Goal: Task Accomplishment & Management: Manage account settings

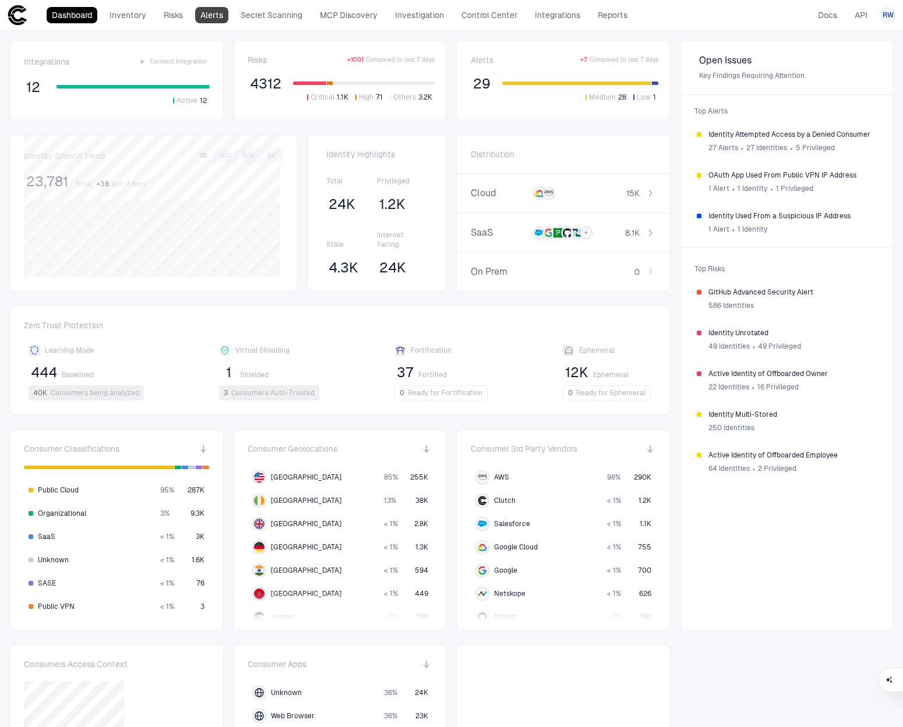
click at [213, 15] on link "Alerts" at bounding box center [211, 15] width 33 height 16
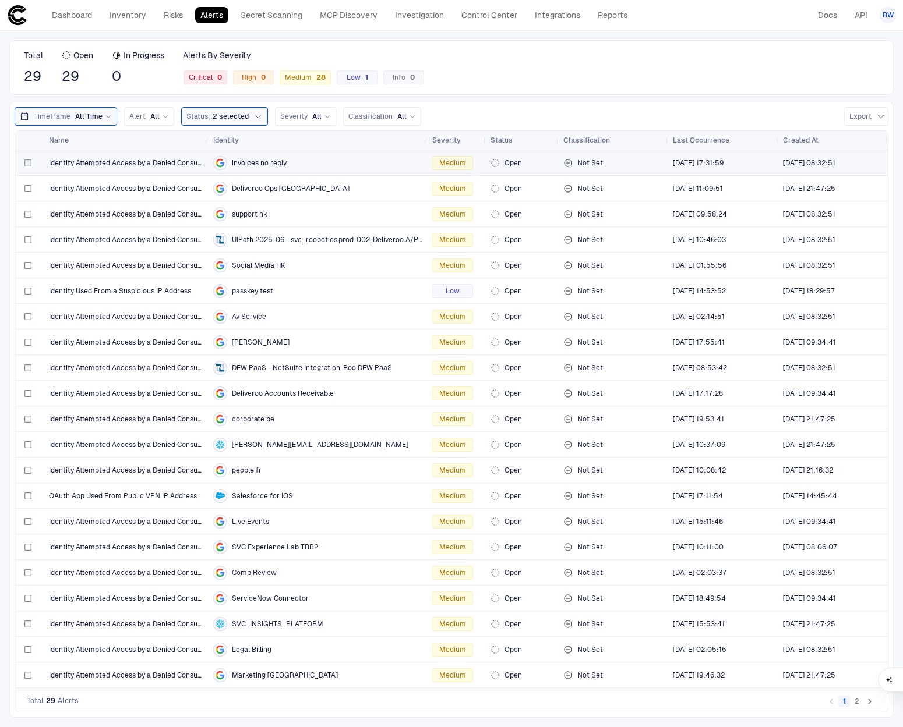
click at [267, 166] on span "invoices no reply" at bounding box center [259, 162] width 55 height 9
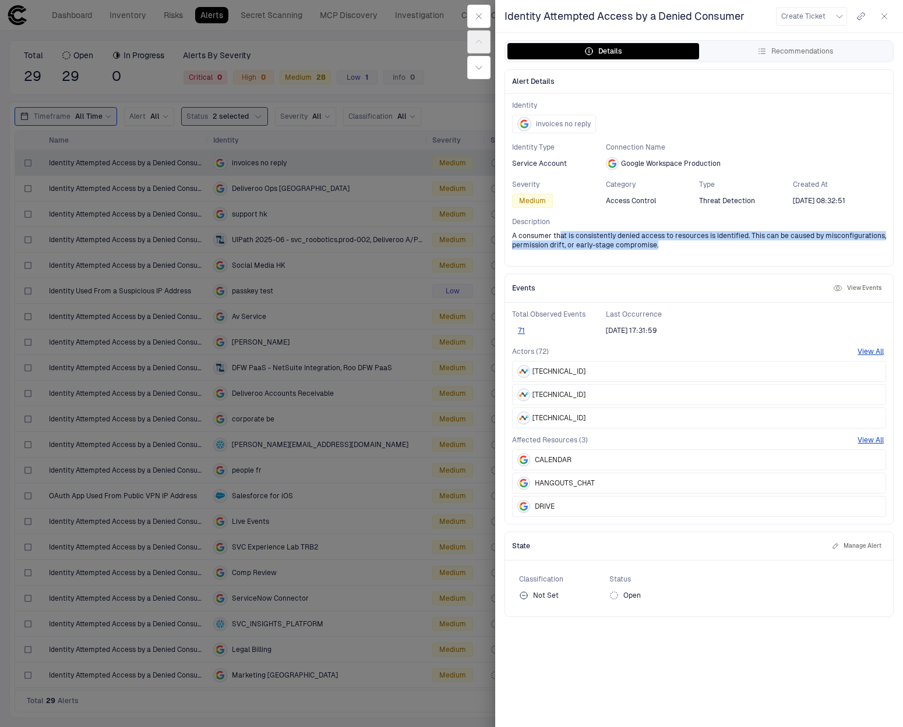
drag, startPoint x: 557, startPoint y: 235, endPoint x: 731, endPoint y: 242, distance: 173.7
click at [731, 242] on span "A consumer that is consistently denied access to resources is identified. This …" at bounding box center [699, 240] width 374 height 19
click at [564, 332] on div "71" at bounding box center [559, 331] width 94 height 14
click at [520, 332] on button "71" at bounding box center [521, 330] width 19 height 9
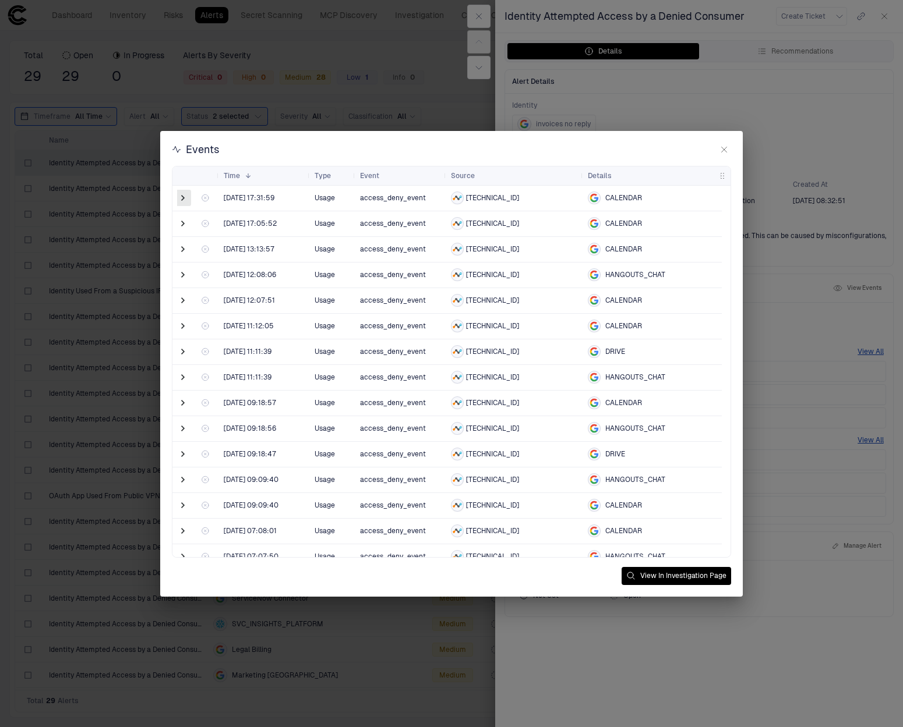
click at [182, 193] on span at bounding box center [183, 198] width 12 height 12
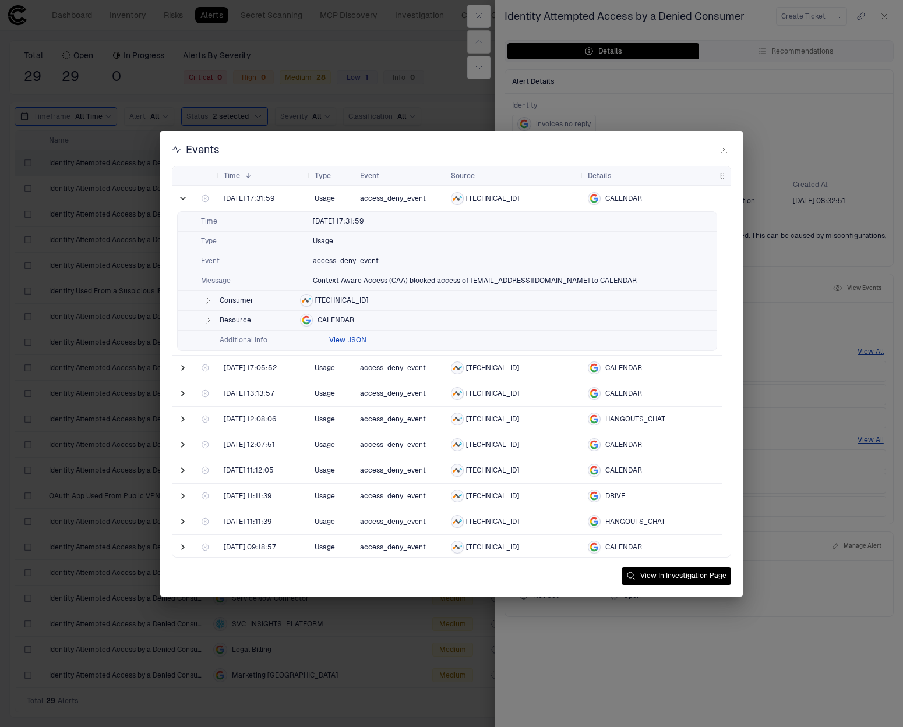
click at [614, 497] on span "DRIVE" at bounding box center [615, 496] width 20 height 9
click at [178, 496] on span at bounding box center [183, 496] width 12 height 12
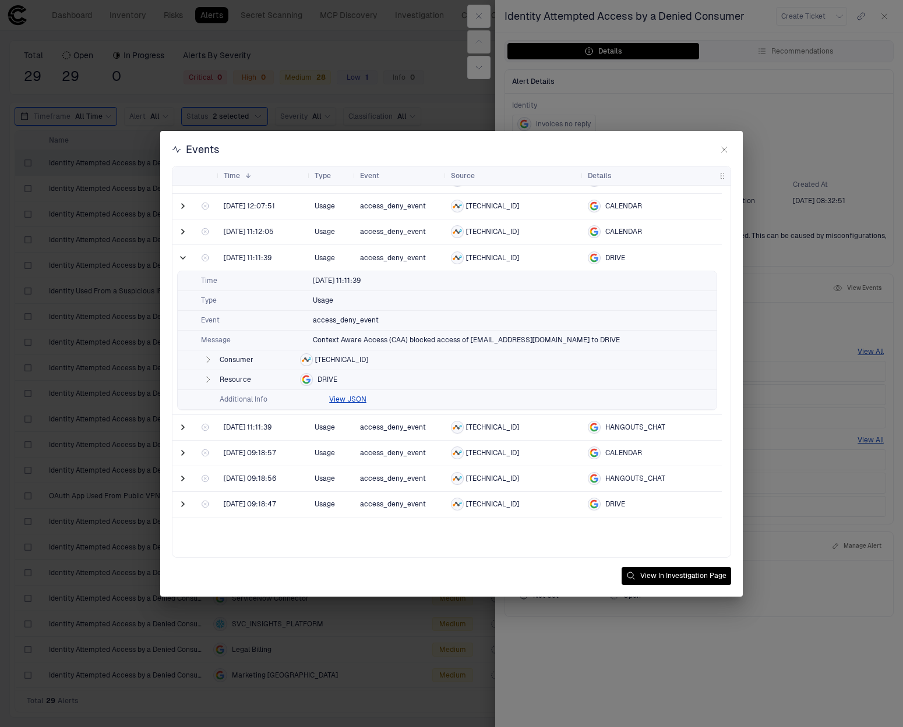
scroll to position [253, 0]
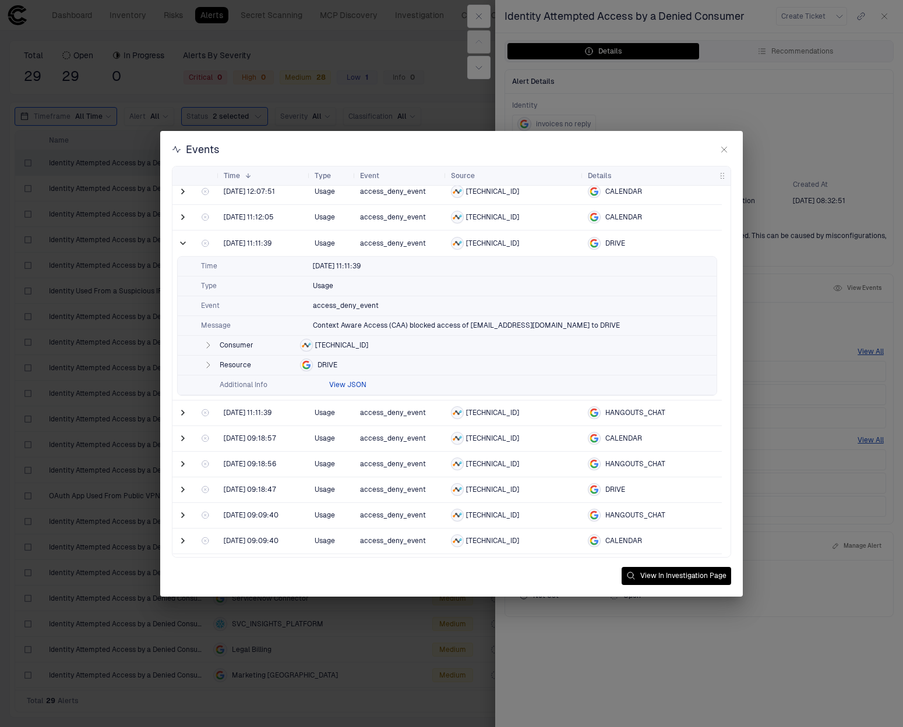
click at [351, 382] on button "View JSON" at bounding box center [347, 384] width 37 height 9
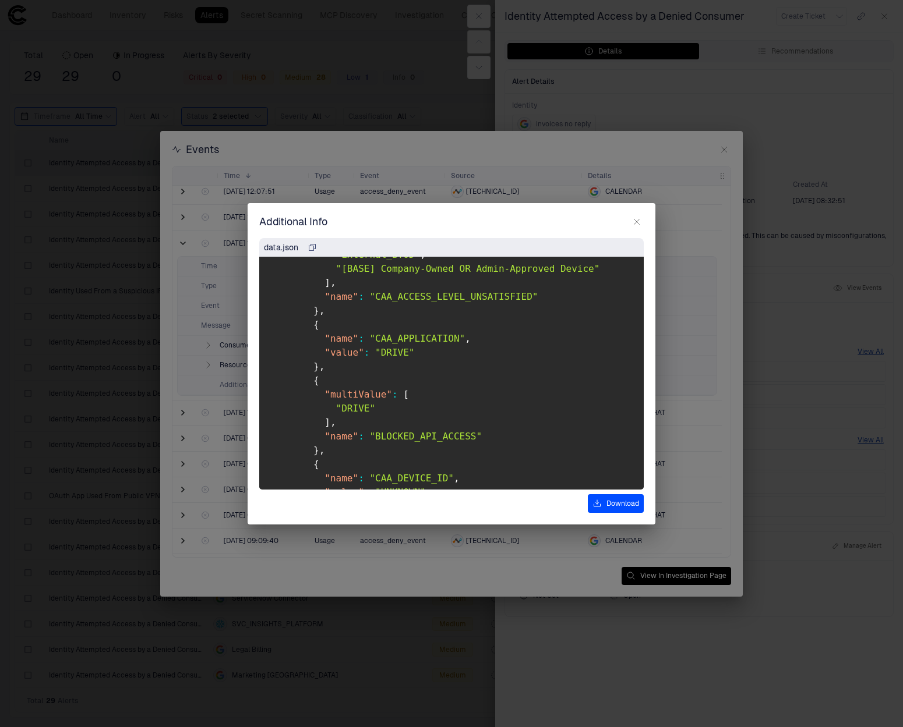
scroll to position [1053, 0]
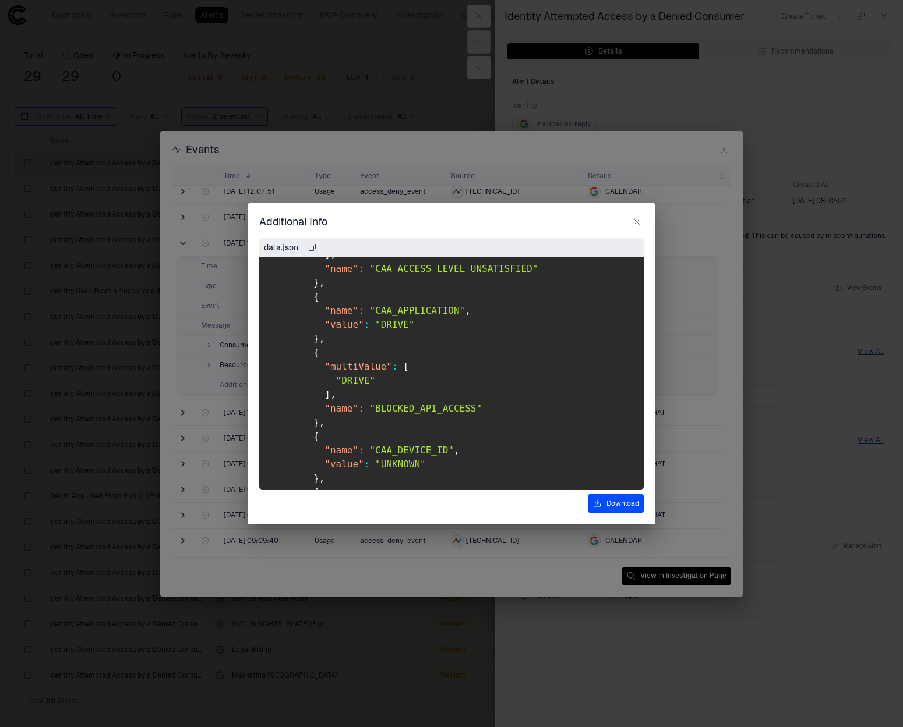
click at [636, 219] on icon "button" at bounding box center [636, 221] width 9 height 9
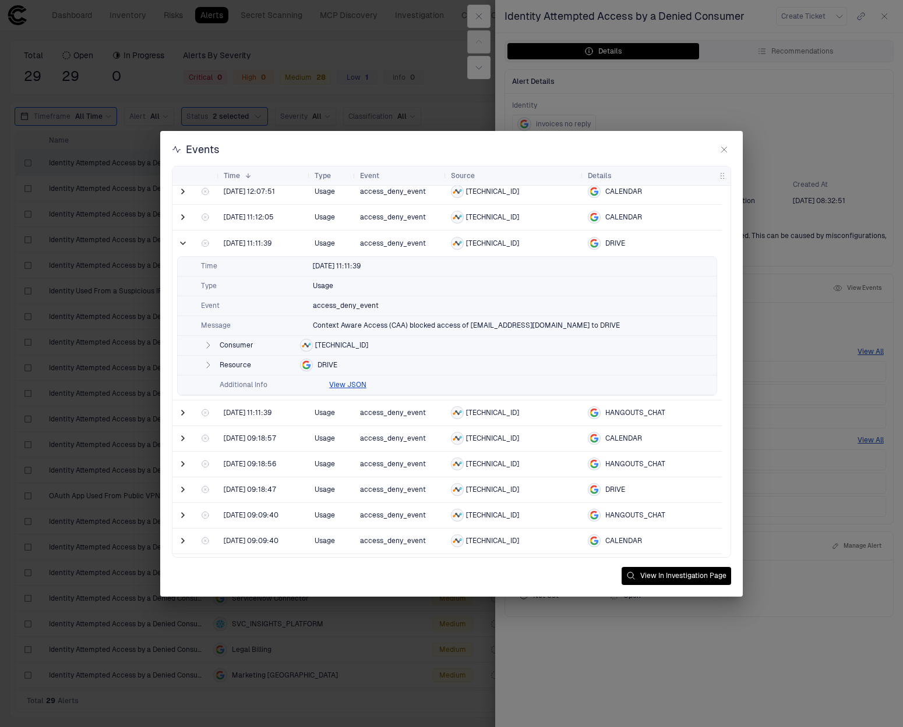
click at [729, 151] on button "button" at bounding box center [724, 150] width 14 height 14
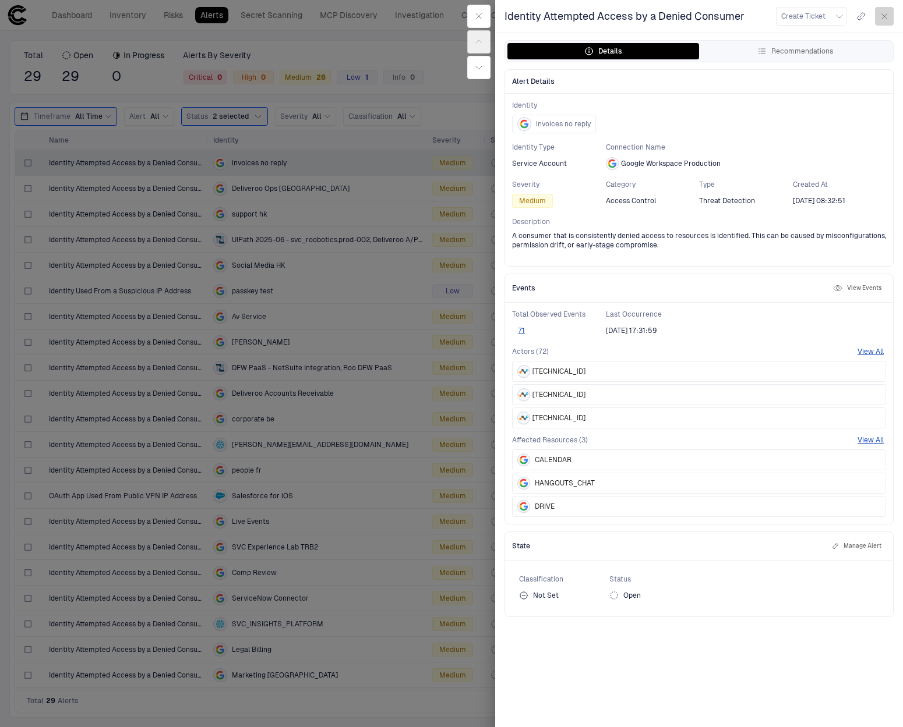
click at [888, 12] on icon "button" at bounding box center [884, 16] width 9 height 9
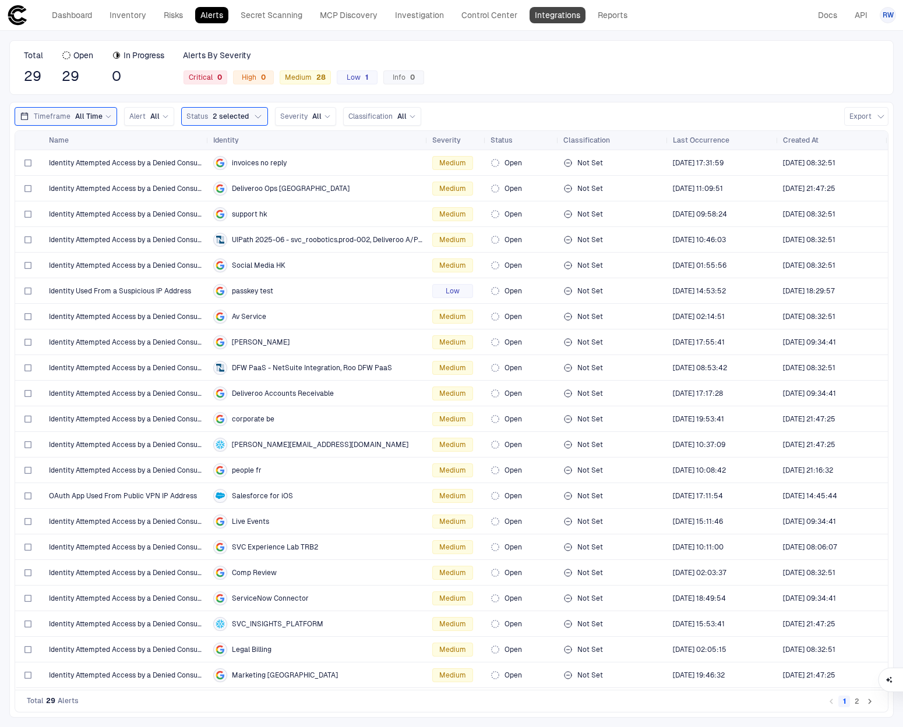
click at [564, 15] on link "Integrations" at bounding box center [557, 15] width 56 height 16
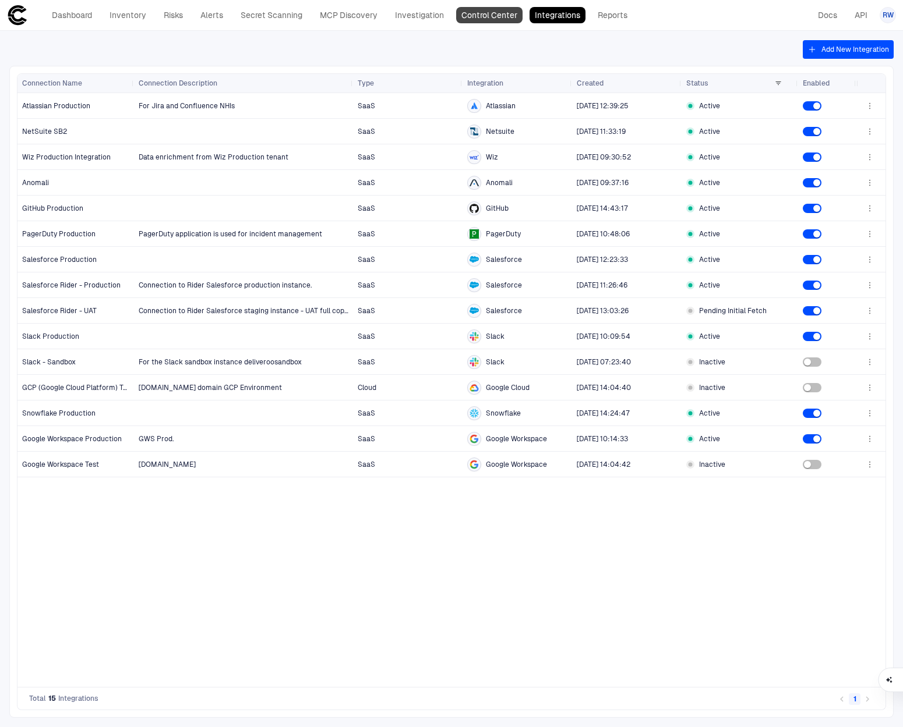
click at [504, 16] on link "Control Center" at bounding box center [489, 15] width 66 height 16
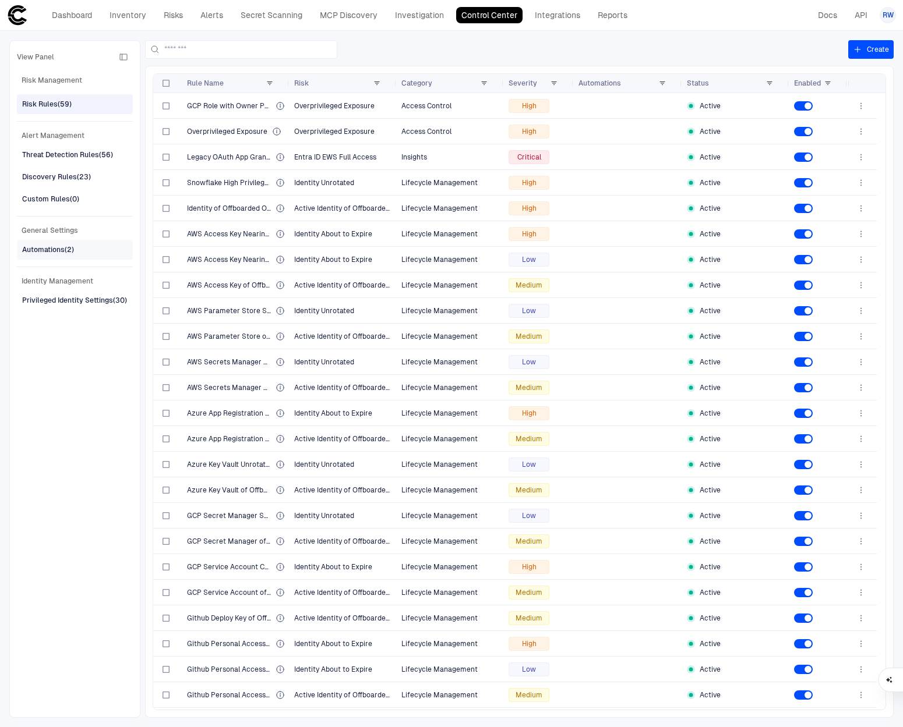
click at [59, 248] on div "Automations (2)" at bounding box center [48, 250] width 52 height 10
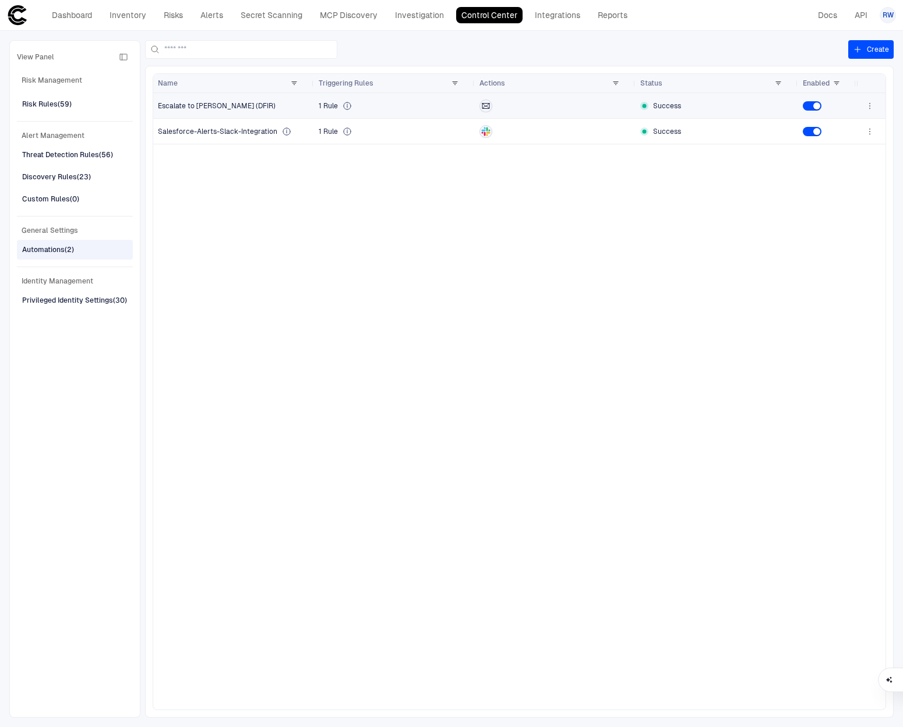
click at [221, 106] on span "Escalate to [PERSON_NAME] (DFIR)" at bounding box center [217, 105] width 118 height 9
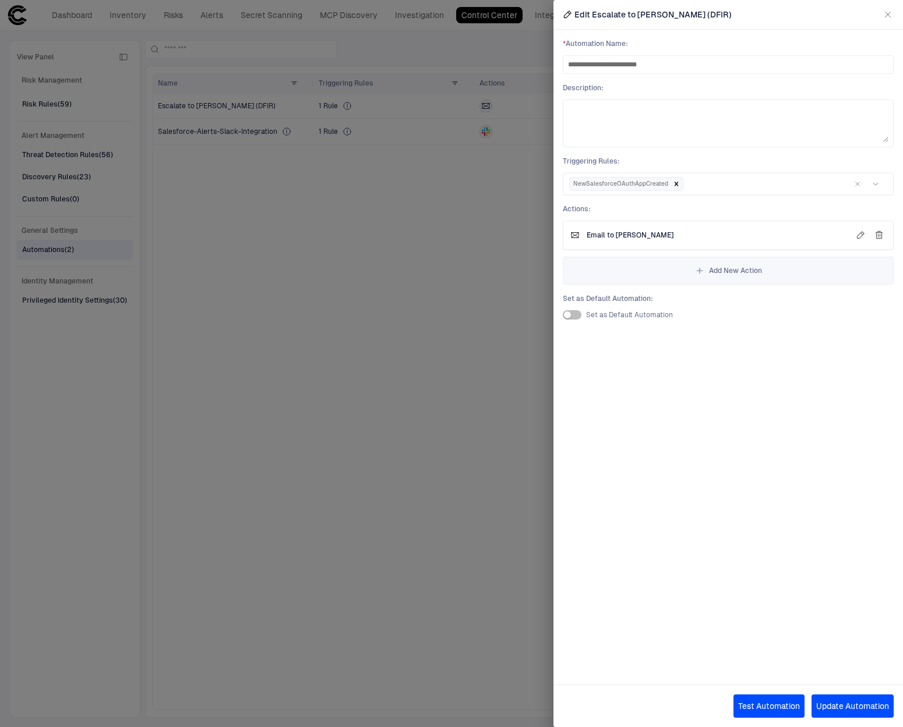
click at [889, 16] on icon "button" at bounding box center [887, 14] width 9 height 9
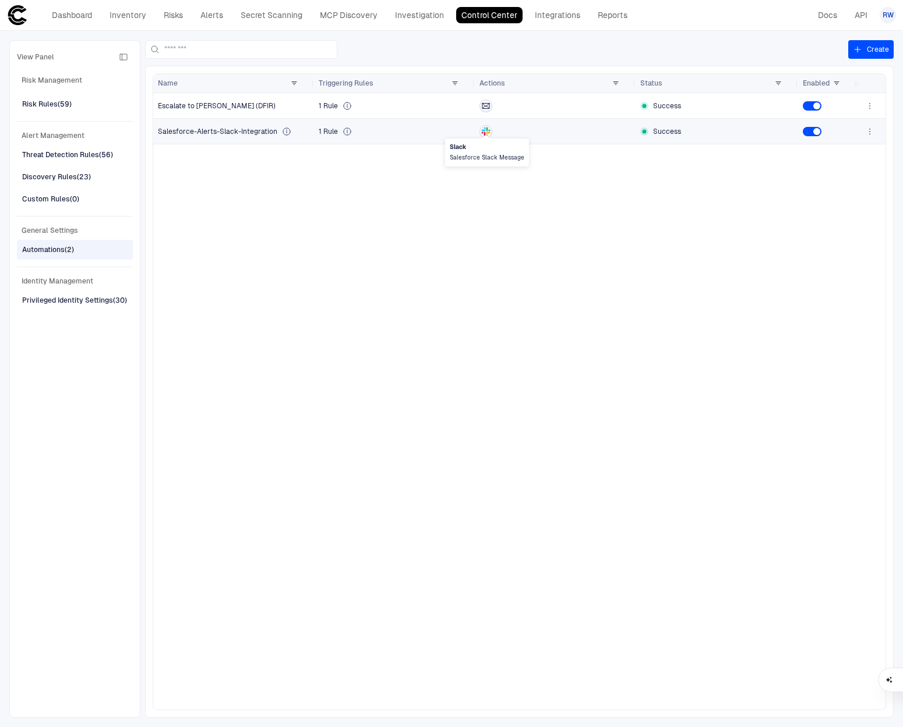
click at [488, 130] on icon at bounding box center [485, 131] width 9 height 9
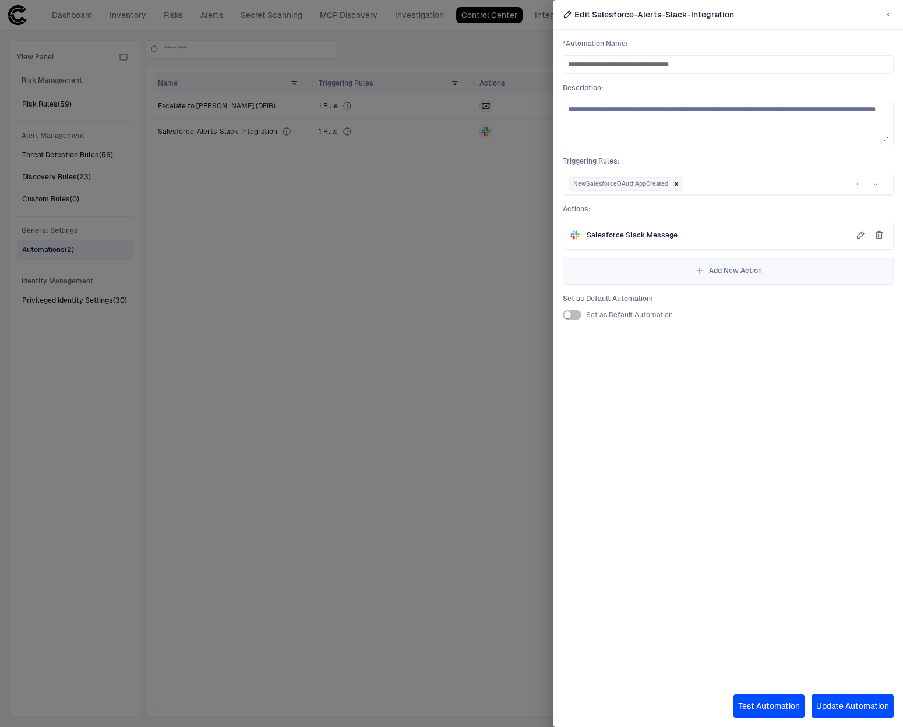
click at [890, 10] on icon "button" at bounding box center [887, 14] width 9 height 9
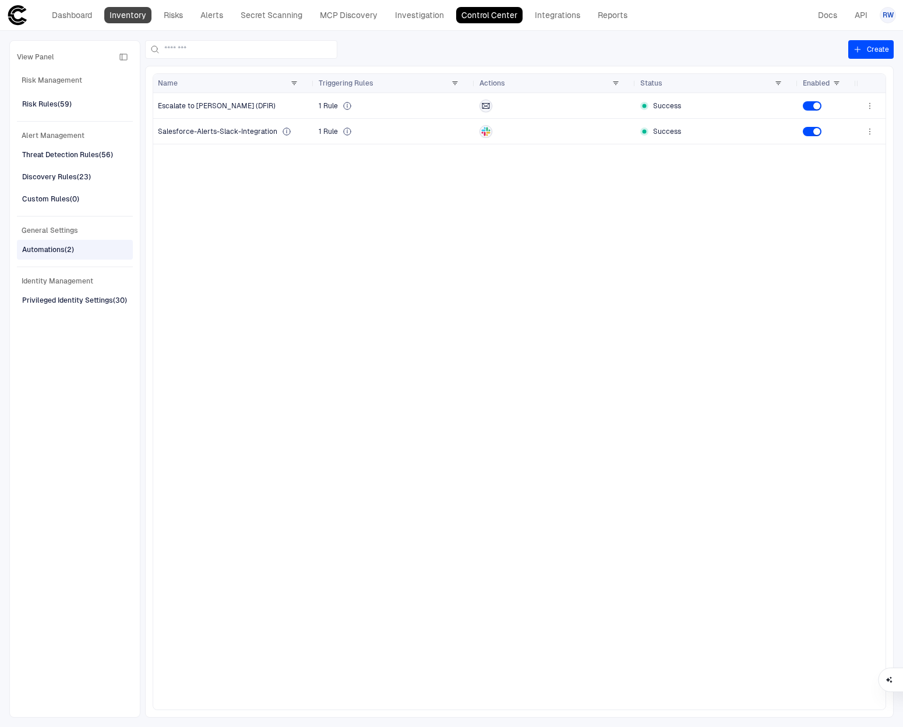
click at [122, 20] on link "Inventory" at bounding box center [127, 15] width 47 height 16
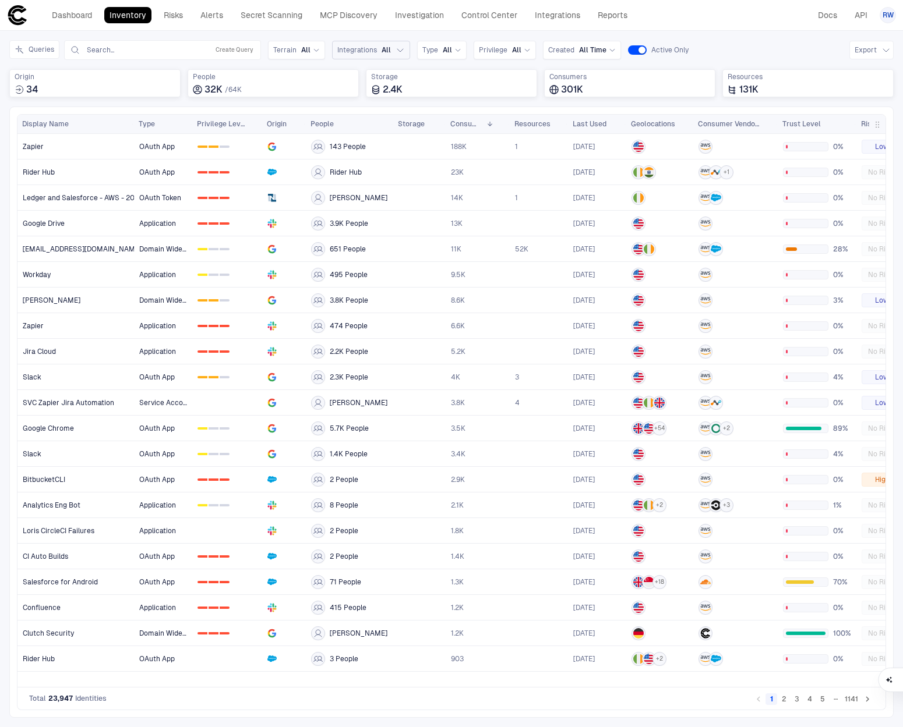
click at [376, 49] on div "Integrations All" at bounding box center [364, 49] width 54 height 9
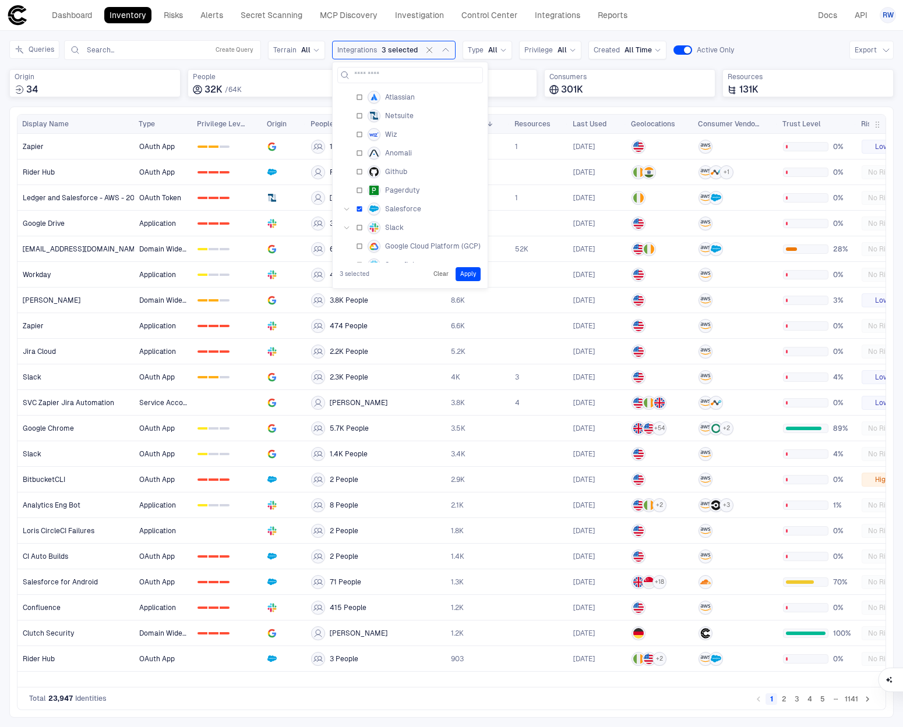
scroll to position [30, 0]
click at [464, 273] on button "Apply" at bounding box center [467, 274] width 25 height 14
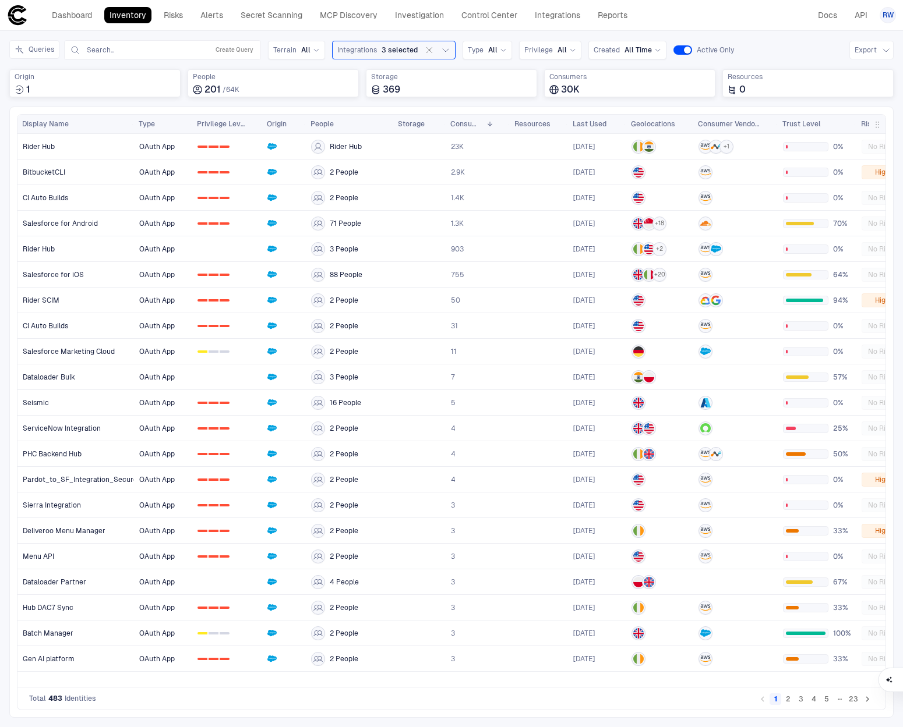
click at [624, 119] on div at bounding box center [625, 124] width 5 height 19
click at [620, 123] on span at bounding box center [617, 124] width 7 height 7
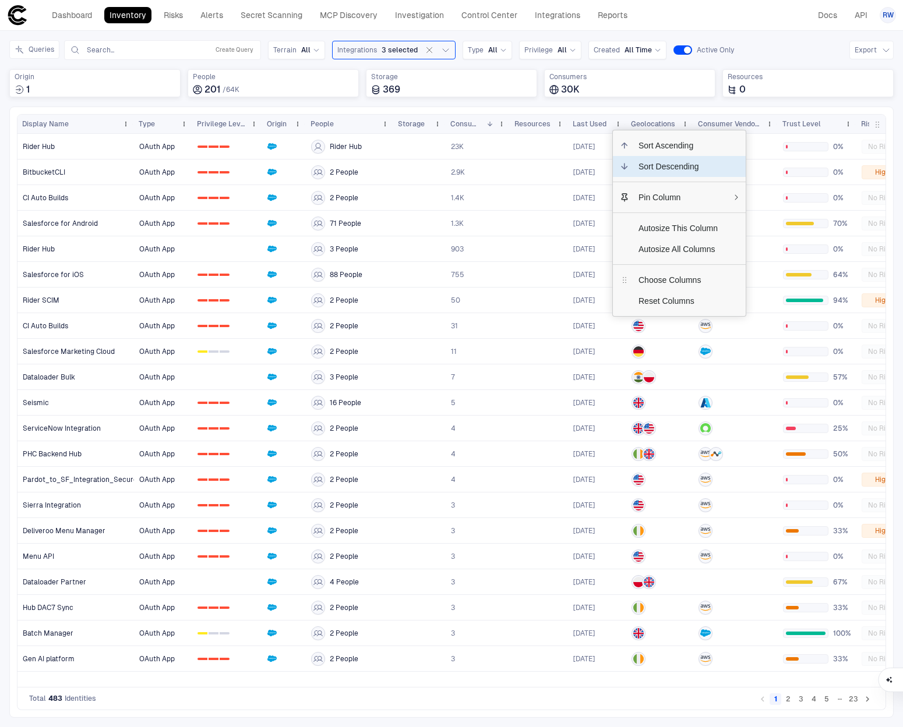
click at [672, 173] on span "Sort Descending" at bounding box center [678, 166] width 98 height 21
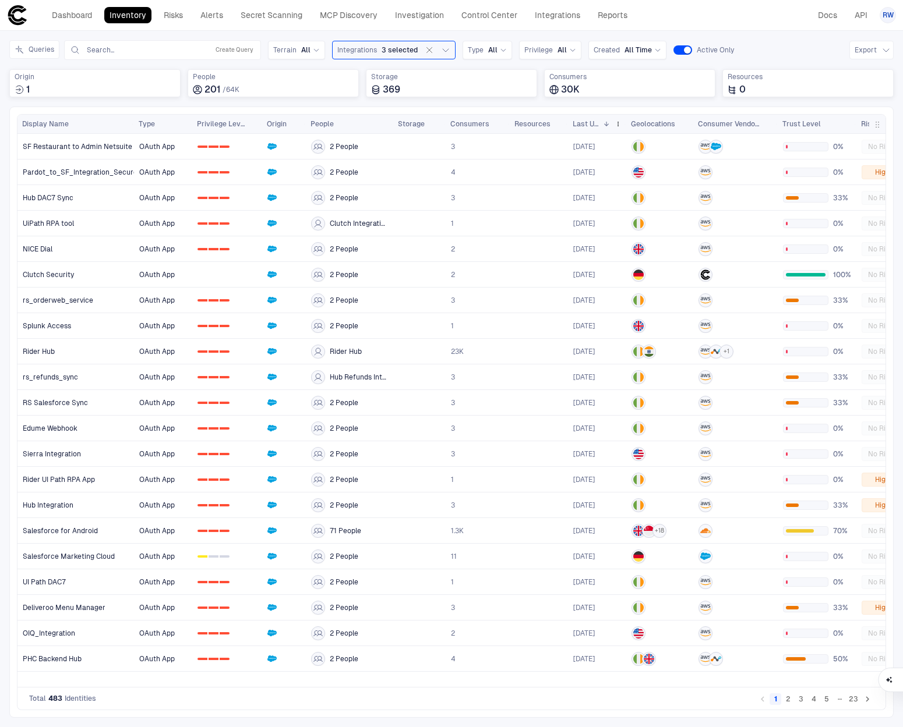
click at [608, 121] on span at bounding box center [606, 124] width 7 height 7
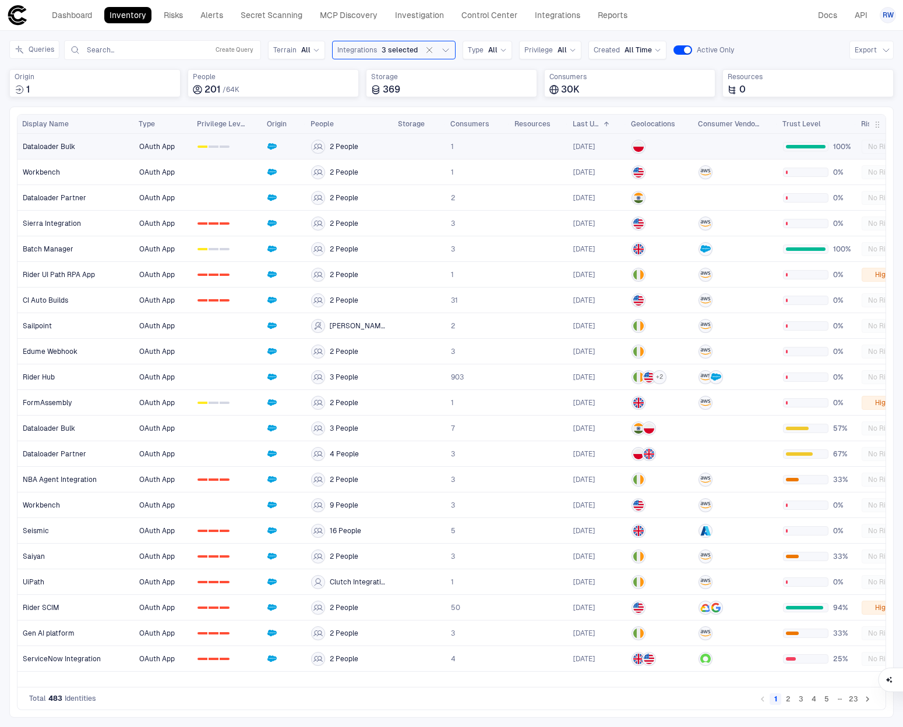
click at [105, 149] on link "Dataloader Bulk" at bounding box center [76, 147] width 116 height 24
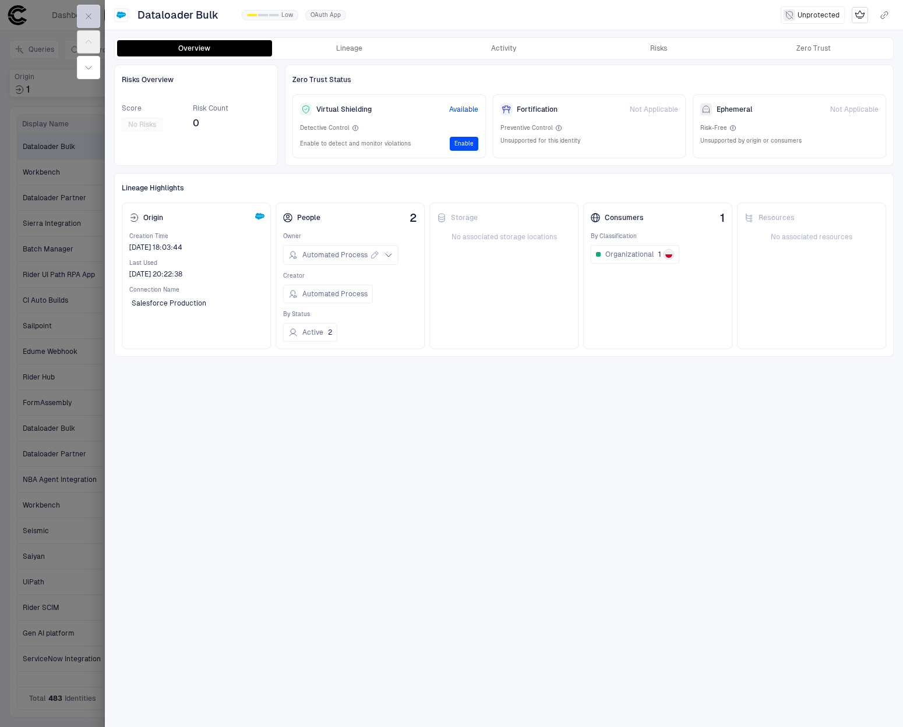
click at [90, 13] on icon "button" at bounding box center [88, 16] width 9 height 9
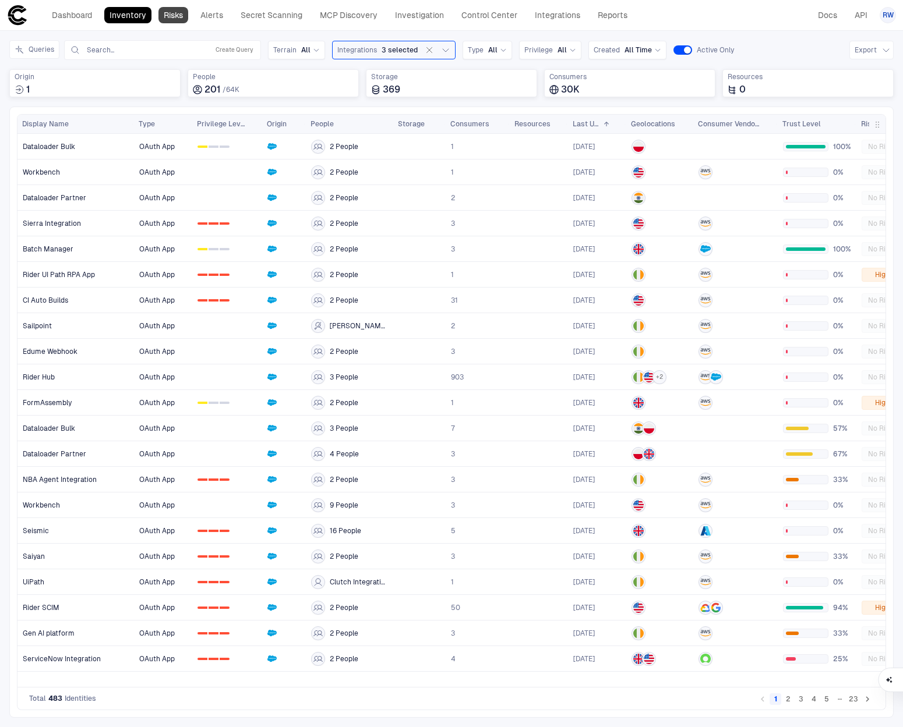
click at [185, 19] on link "Risks" at bounding box center [173, 15] width 30 height 16
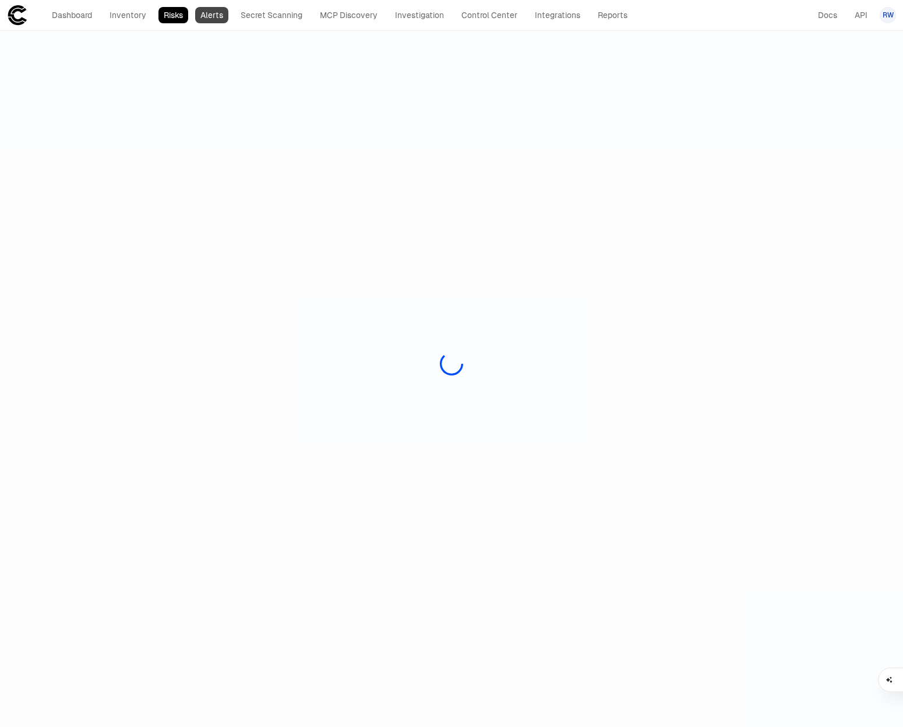
click at [215, 17] on link "Alerts" at bounding box center [211, 15] width 33 height 16
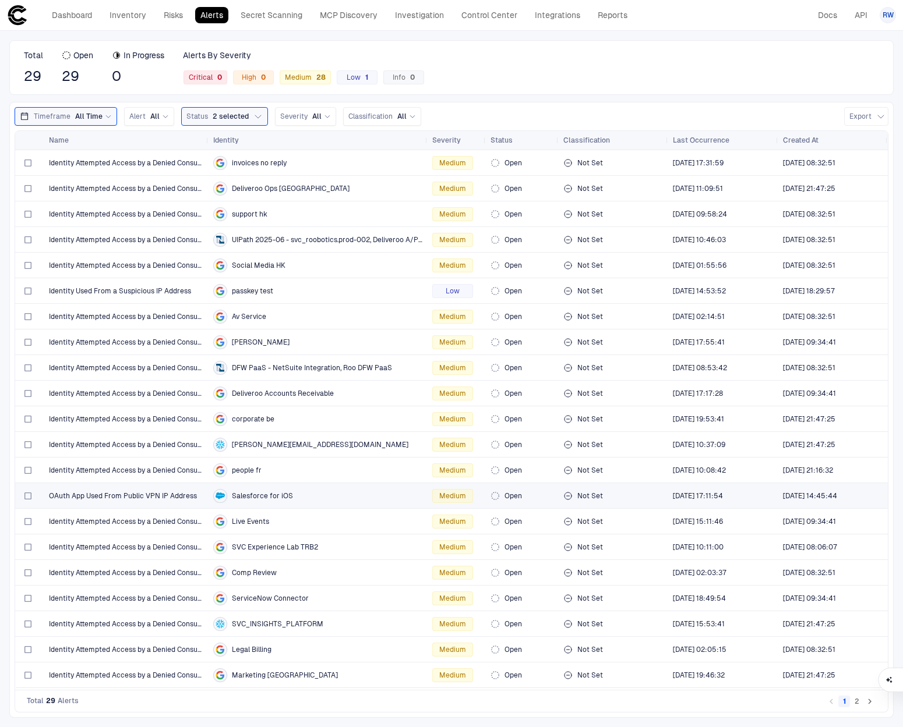
click at [100, 501] on div "OAuth App Used From Public VPN IP Address" at bounding box center [126, 496] width 155 height 24
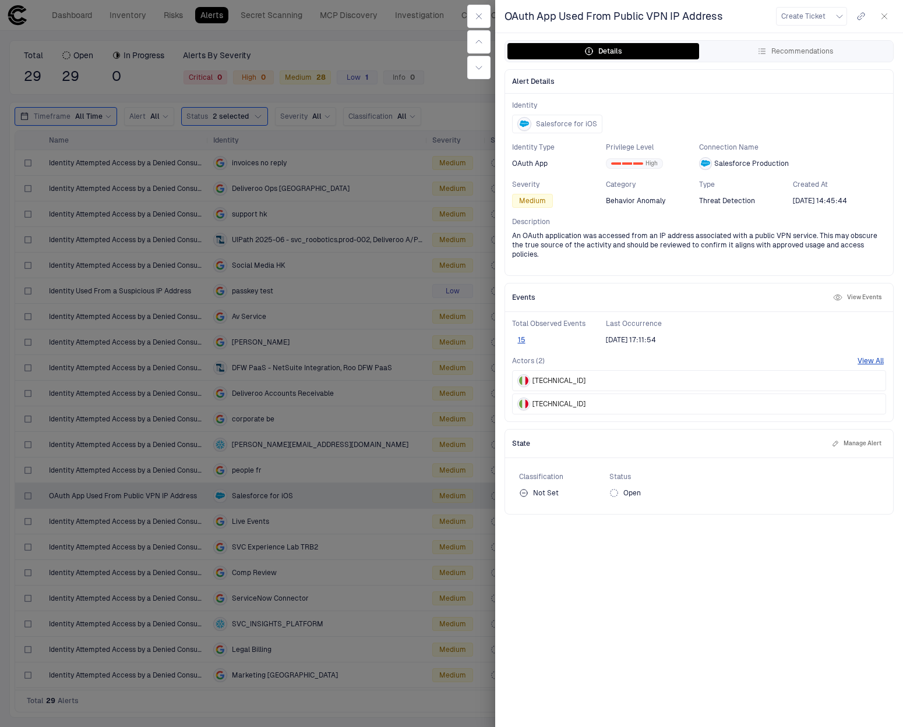
click at [885, 17] on icon "button" at bounding box center [884, 16] width 5 height 5
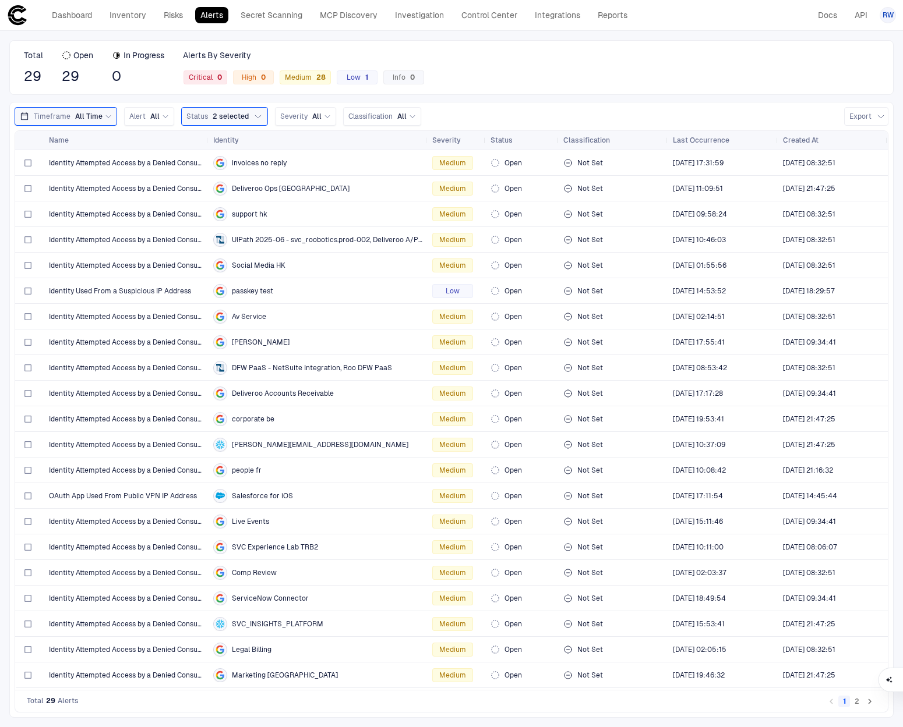
click at [857, 702] on button "2" at bounding box center [857, 702] width 12 height 12
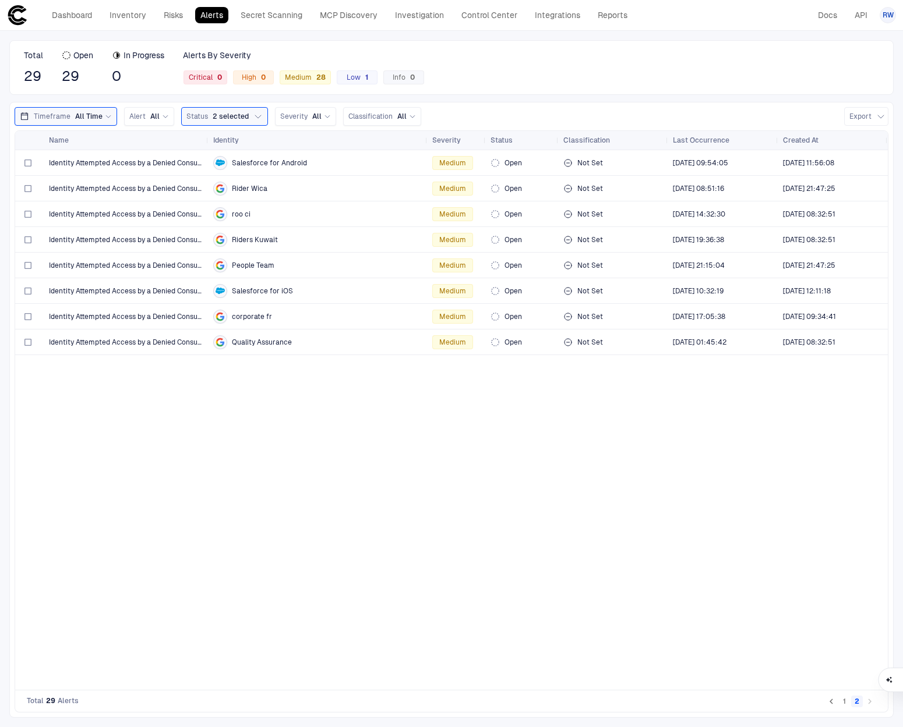
click at [842, 702] on button "1" at bounding box center [844, 702] width 12 height 12
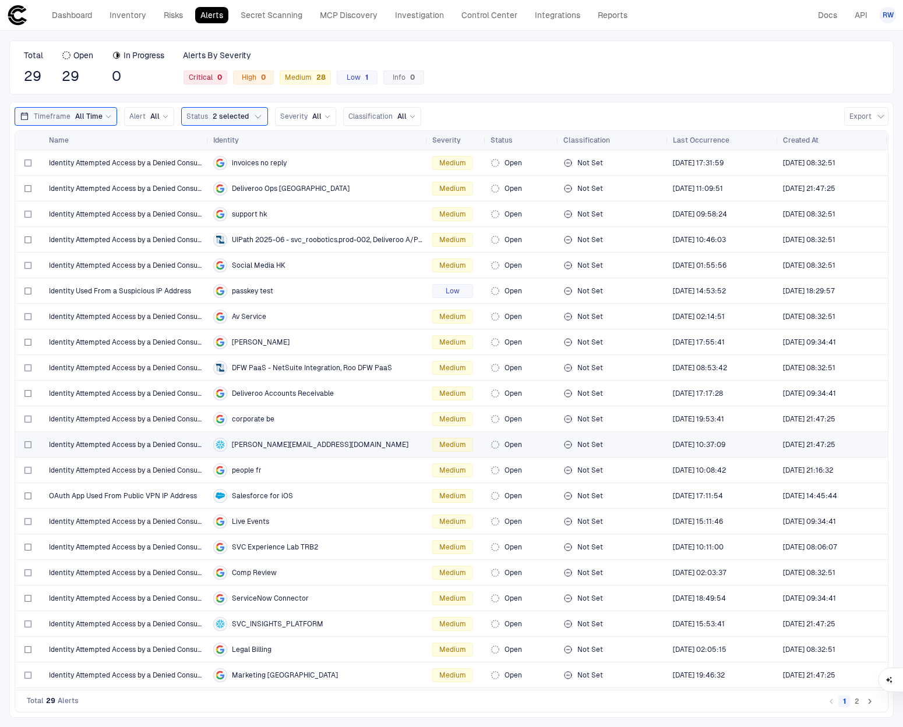
click at [149, 448] on span "Identity Attempted Access by a Denied Consumer" at bounding box center [126, 444] width 155 height 9
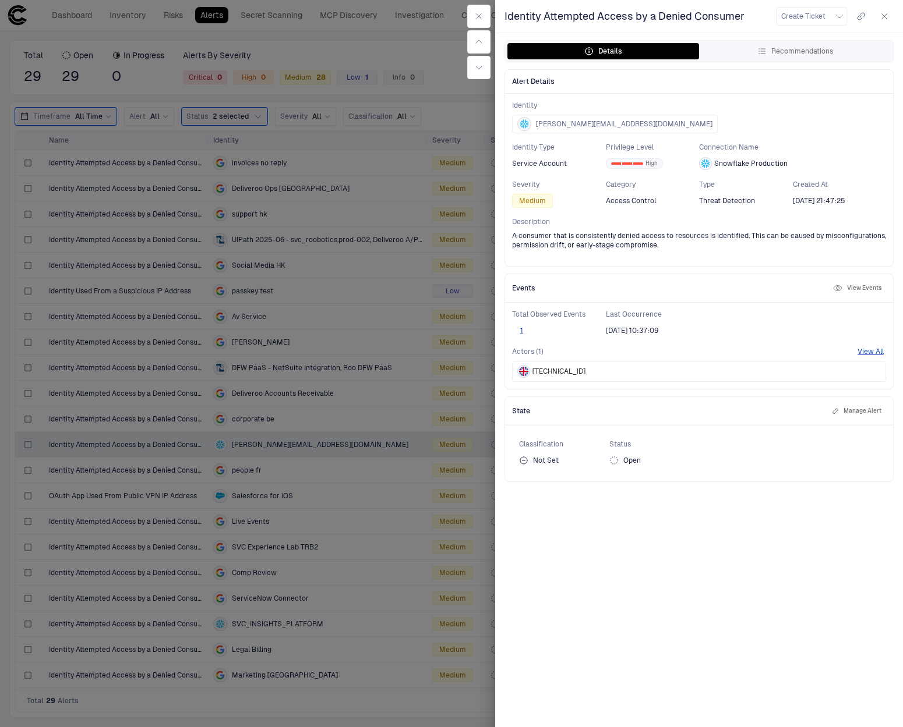
click at [892, 19] on button "button" at bounding box center [884, 16] width 19 height 19
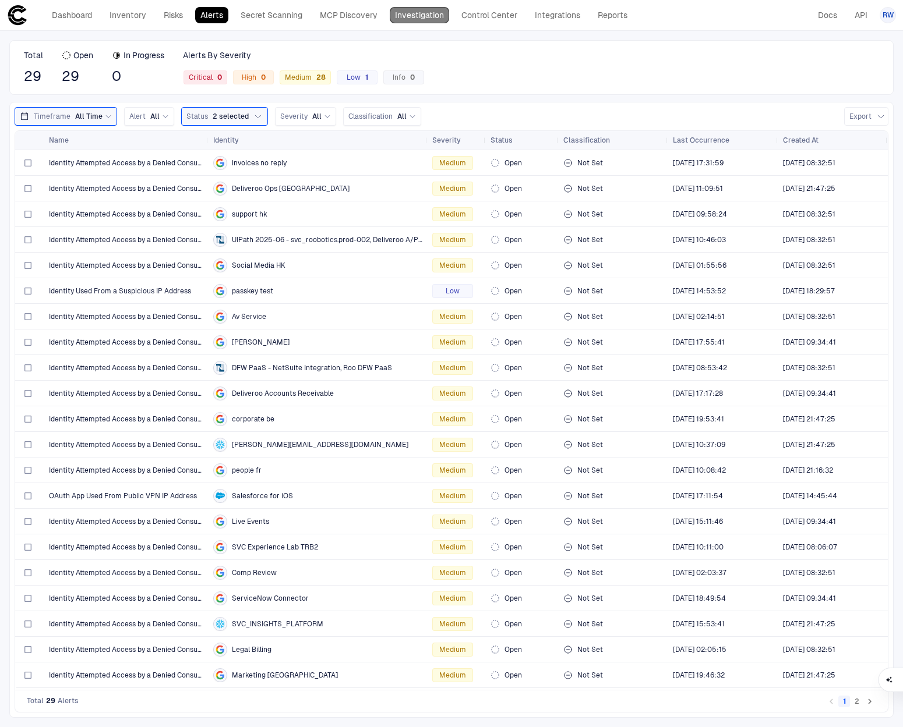
click at [410, 14] on link "Investigation" at bounding box center [419, 15] width 59 height 16
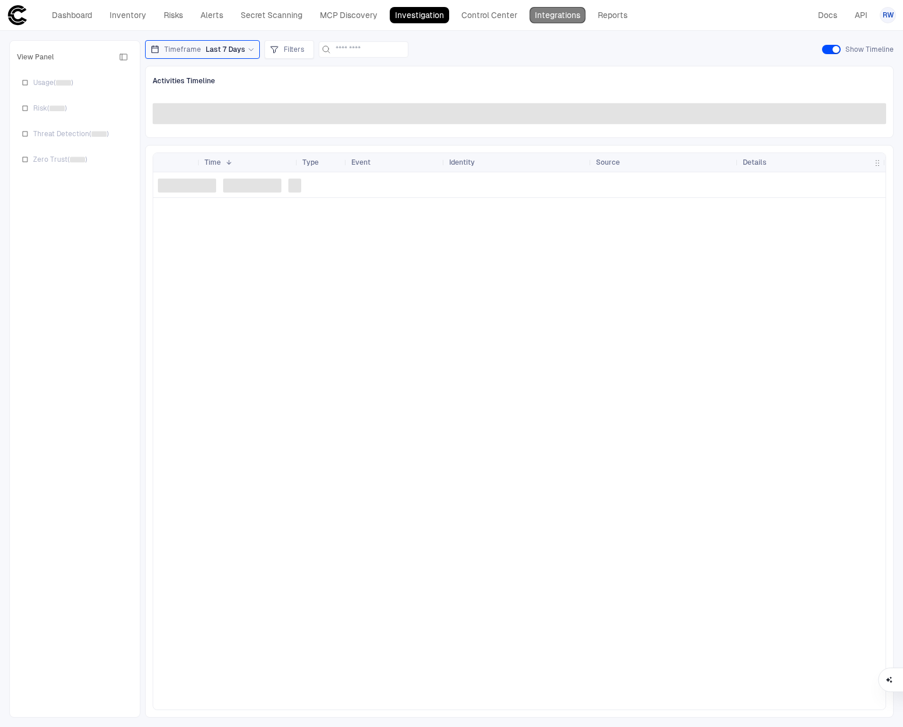
click at [543, 10] on link "Integrations" at bounding box center [557, 15] width 56 height 16
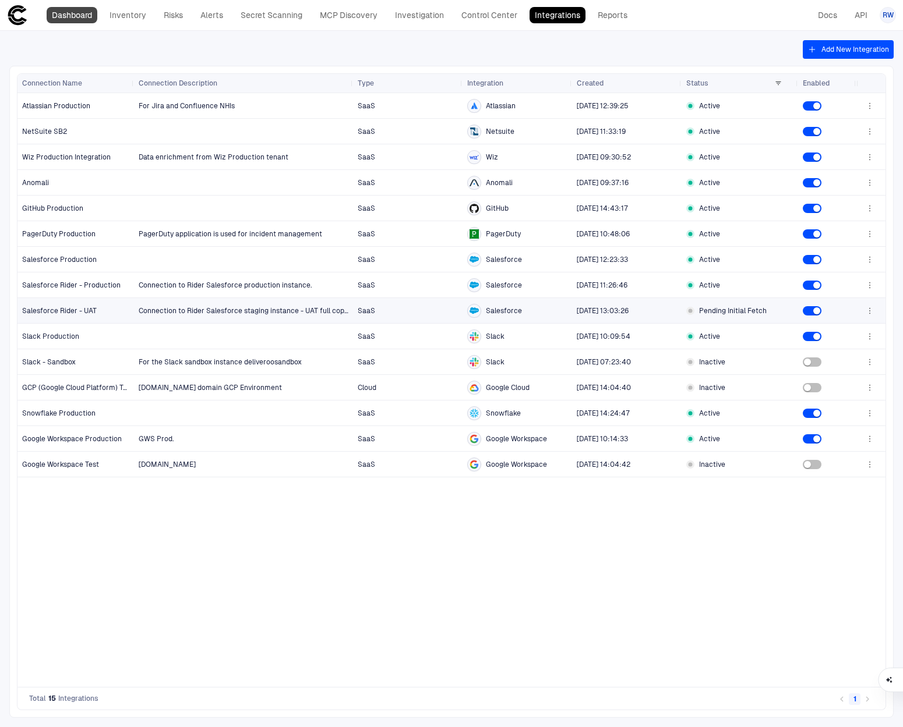
click at [82, 19] on link "Dashboard" at bounding box center [72, 15] width 51 height 16
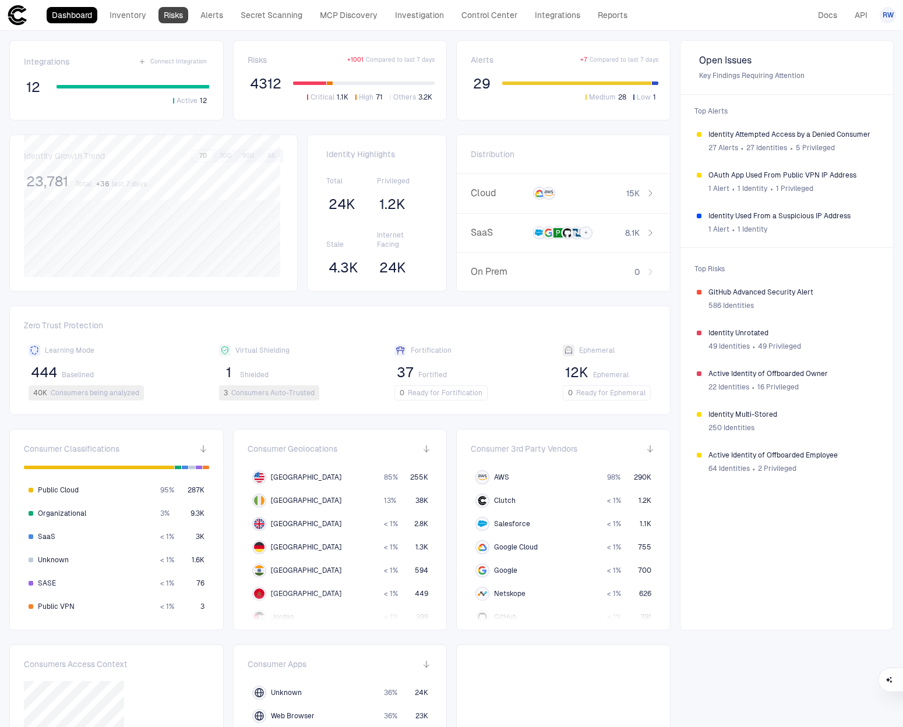
click at [175, 14] on link "Risks" at bounding box center [173, 15] width 30 height 16
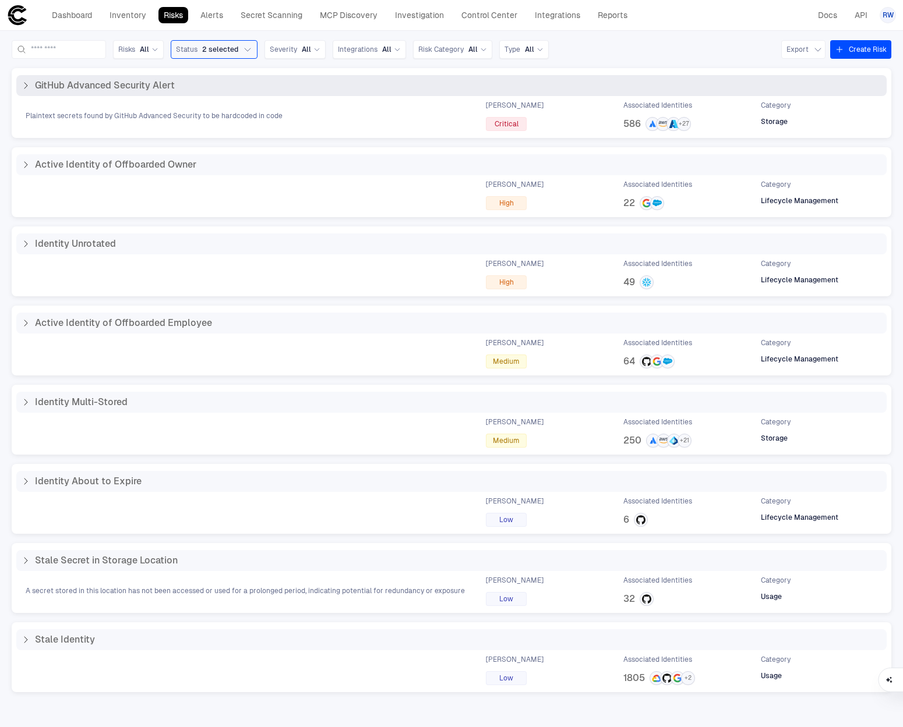
click at [400, 110] on div "Plaintext secrets found by GitHub Advanced Security to be hardcoded in code Max…" at bounding box center [451, 116] width 870 height 30
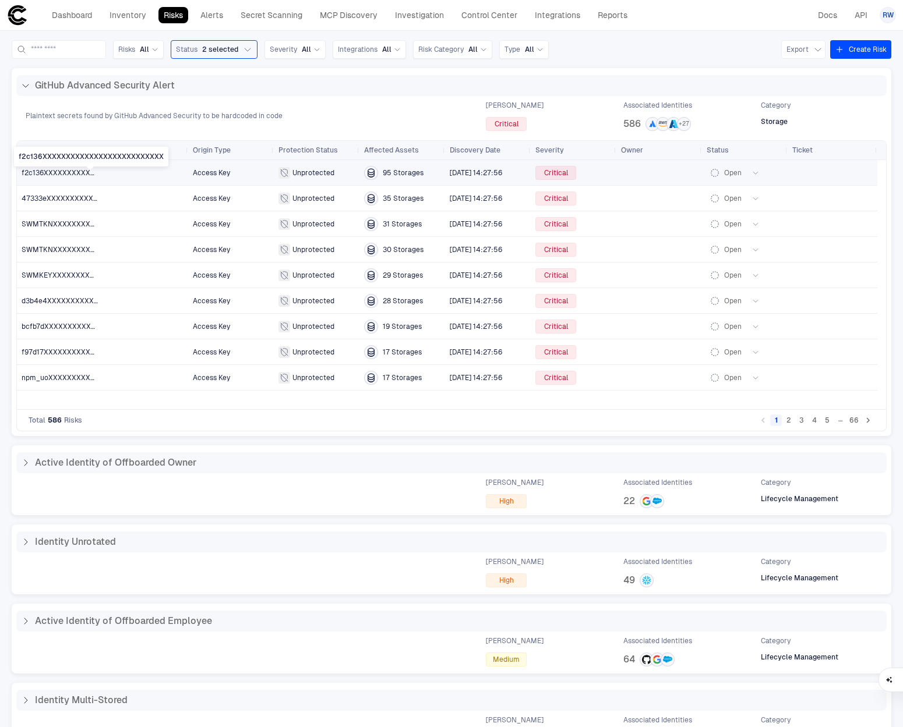
click at [67, 173] on span "f2c136XXXXXXXXXXXXXXXXXXXXXXXXXX" at bounding box center [93, 173] width 143 height 8
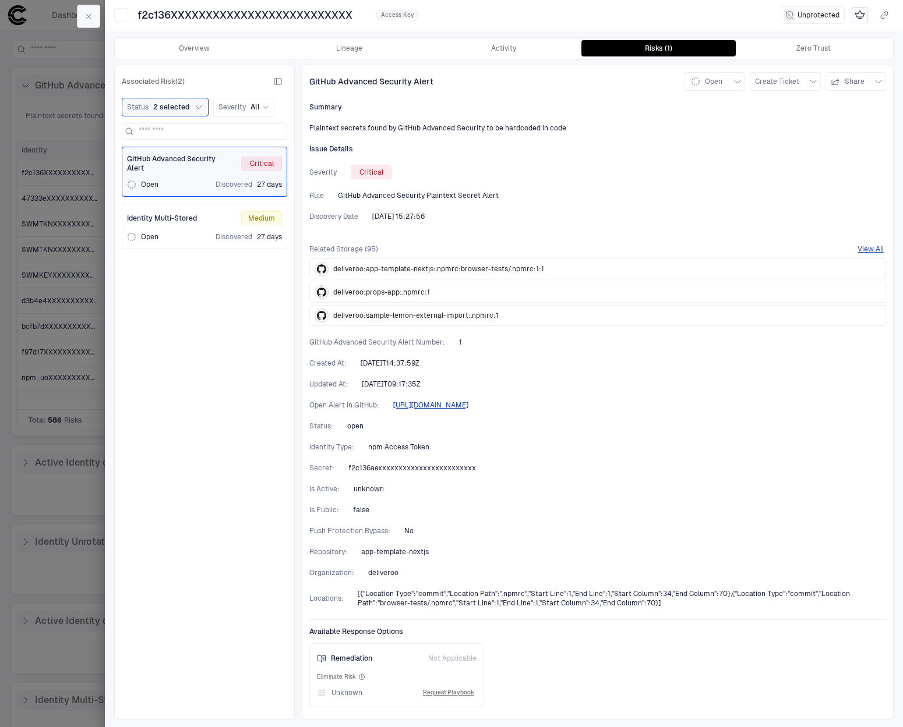
click at [91, 16] on icon "button" at bounding box center [88, 16] width 9 height 9
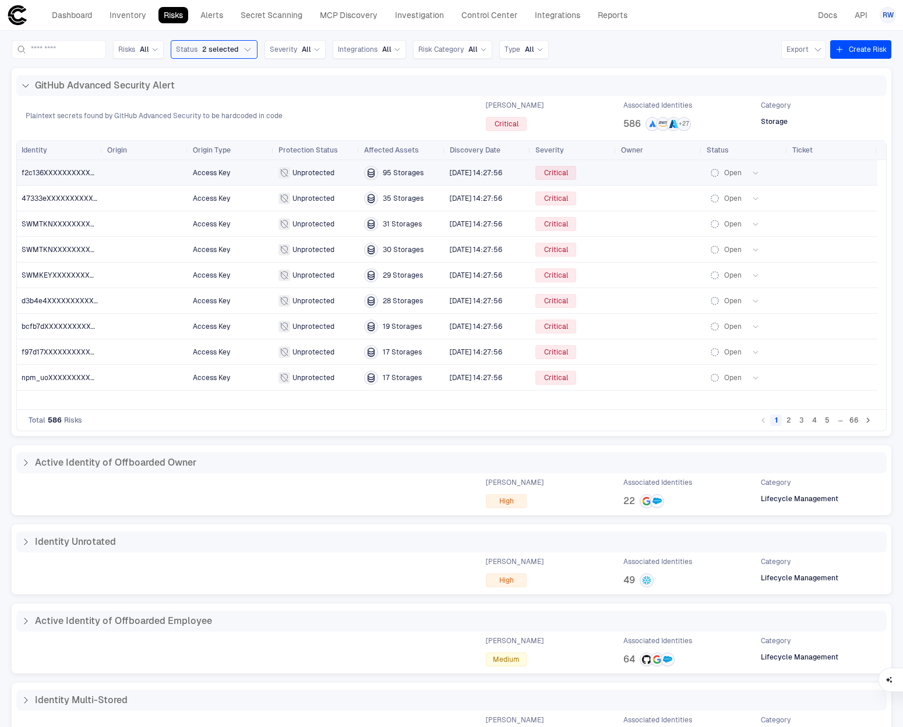
click at [57, 169] on span "f2c136XXXXXXXXXXXXXXXXXXXXXXXXXX" at bounding box center [93, 173] width 143 height 8
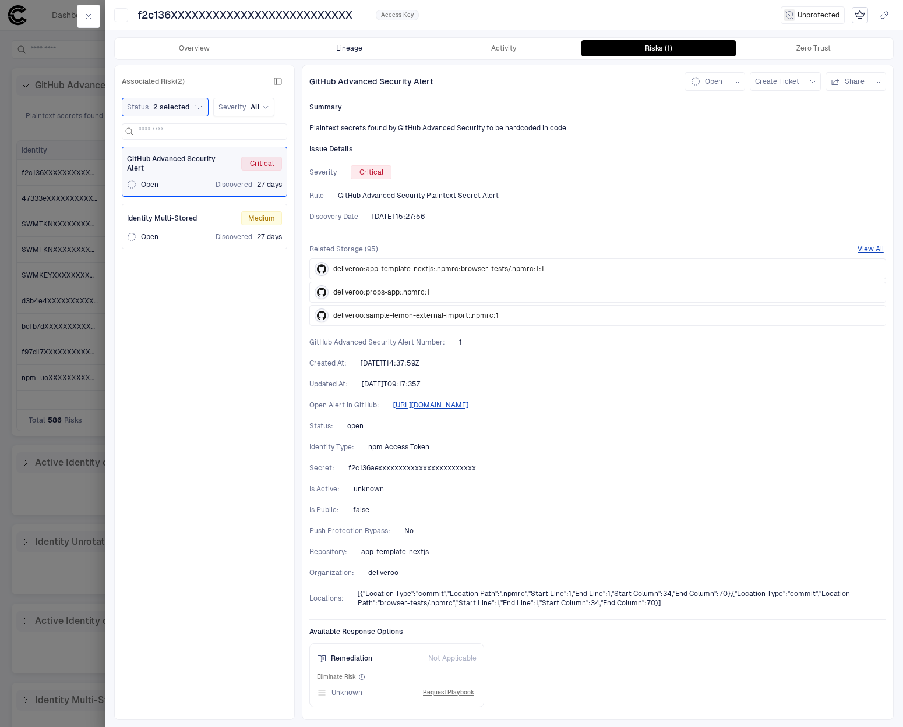
click at [272, 54] on button "Lineage" at bounding box center [349, 48] width 155 height 16
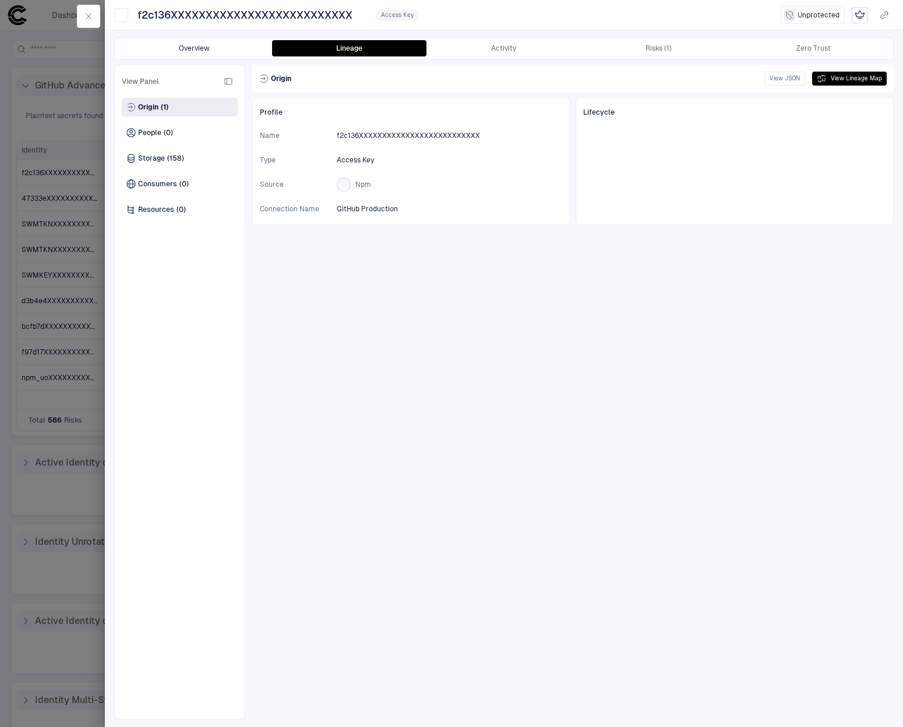
click at [216, 50] on button "Overview" at bounding box center [194, 48] width 155 height 16
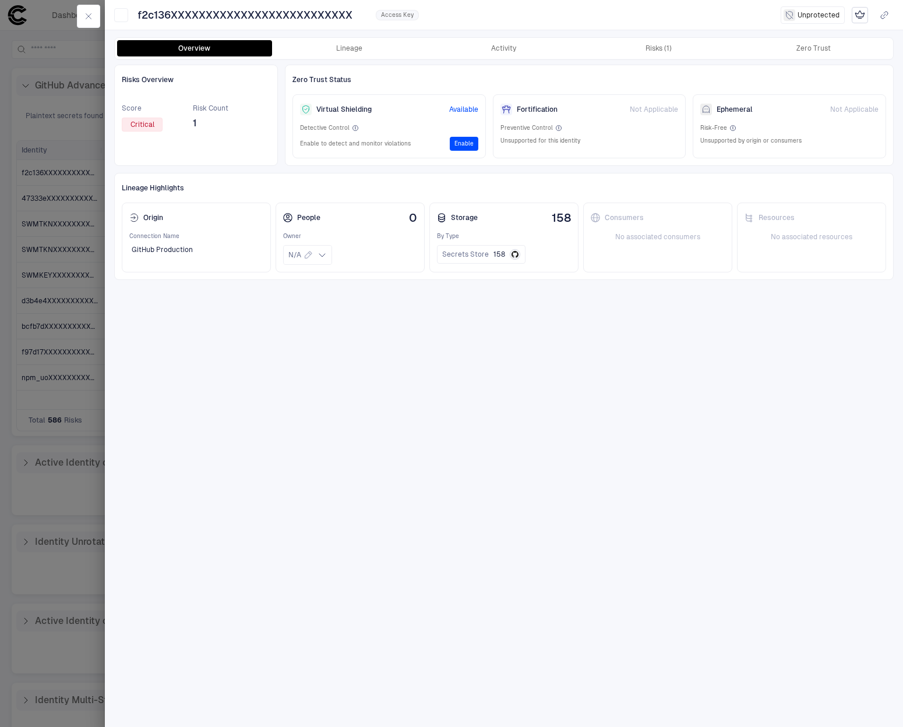
click at [335, 65] on div "Zero Trust Status Virtual Shielding Available Detective Control Enable to detec…" at bounding box center [589, 115] width 609 height 101
click at [337, 61] on div "Overview Lineage Activity Risks (1) Zero Trust Risks Overview Score Critical Ri…" at bounding box center [504, 379] width 798 height 698
click at [340, 54] on button "Lineage" at bounding box center [349, 48] width 155 height 16
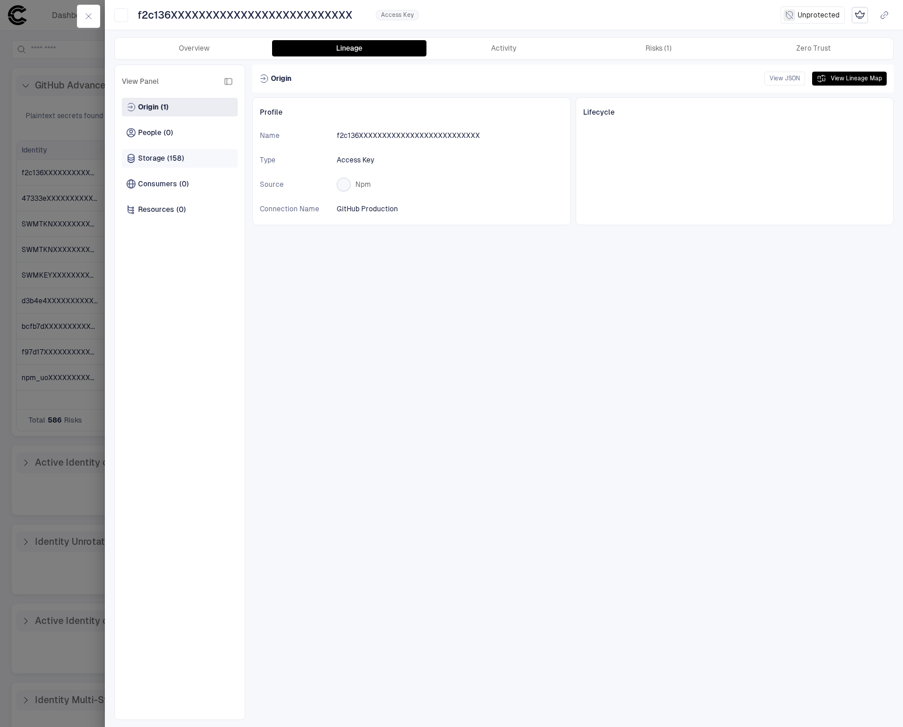
click at [164, 154] on span "Storage" at bounding box center [151, 158] width 27 height 9
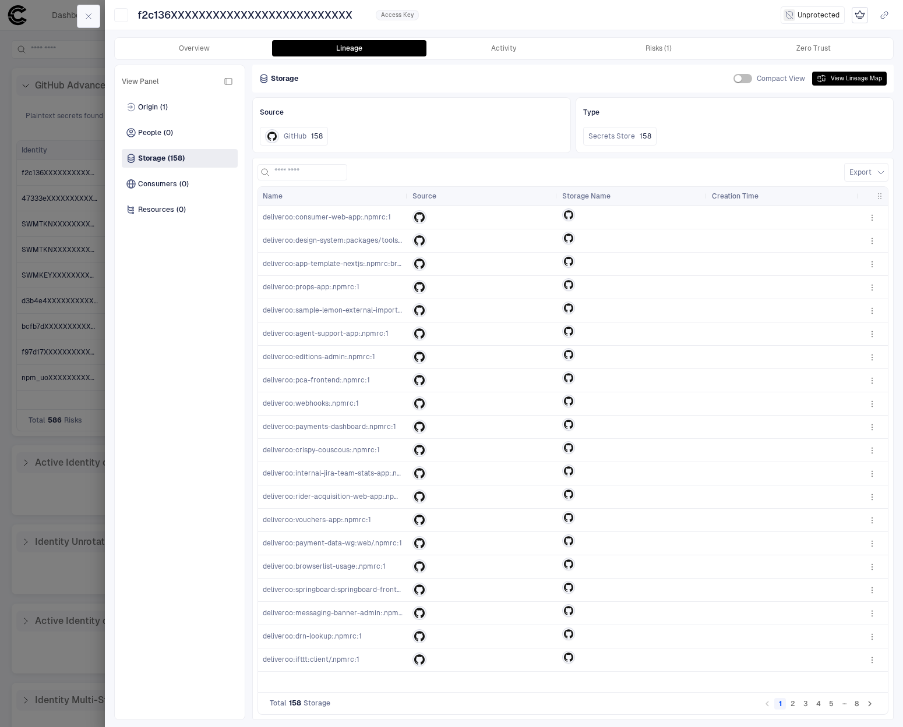
click at [84, 15] on icon "button" at bounding box center [88, 16] width 9 height 9
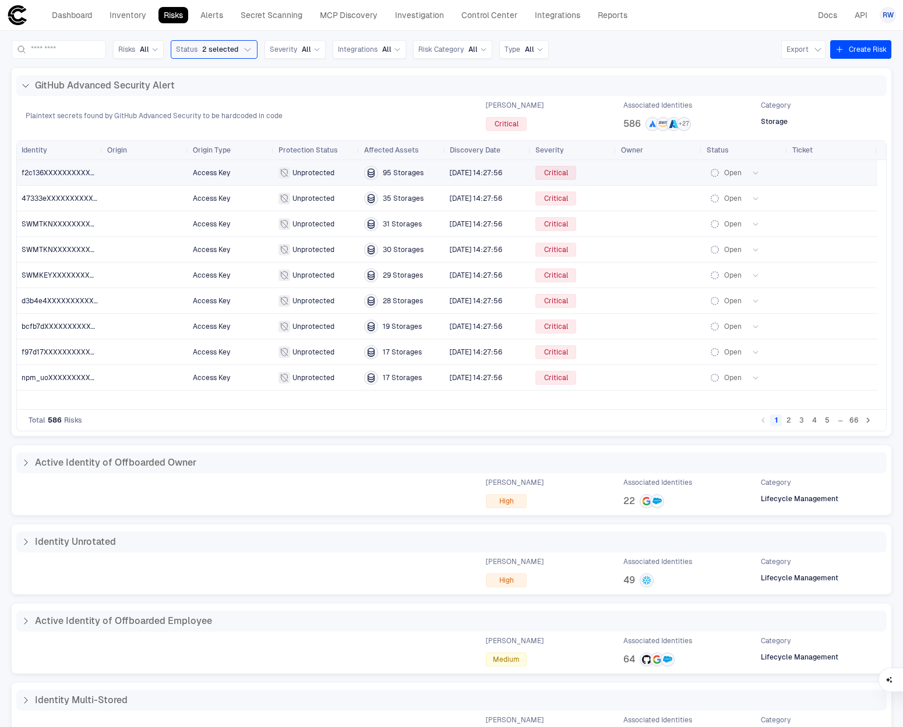
click at [723, 174] on div "Open" at bounding box center [726, 173] width 34 height 12
click at [707, 174] on button "Open" at bounding box center [734, 173] width 54 height 14
click at [719, 120] on div at bounding box center [451, 363] width 903 height 727
click at [508, 22] on link "Control Center" at bounding box center [489, 15] width 66 height 16
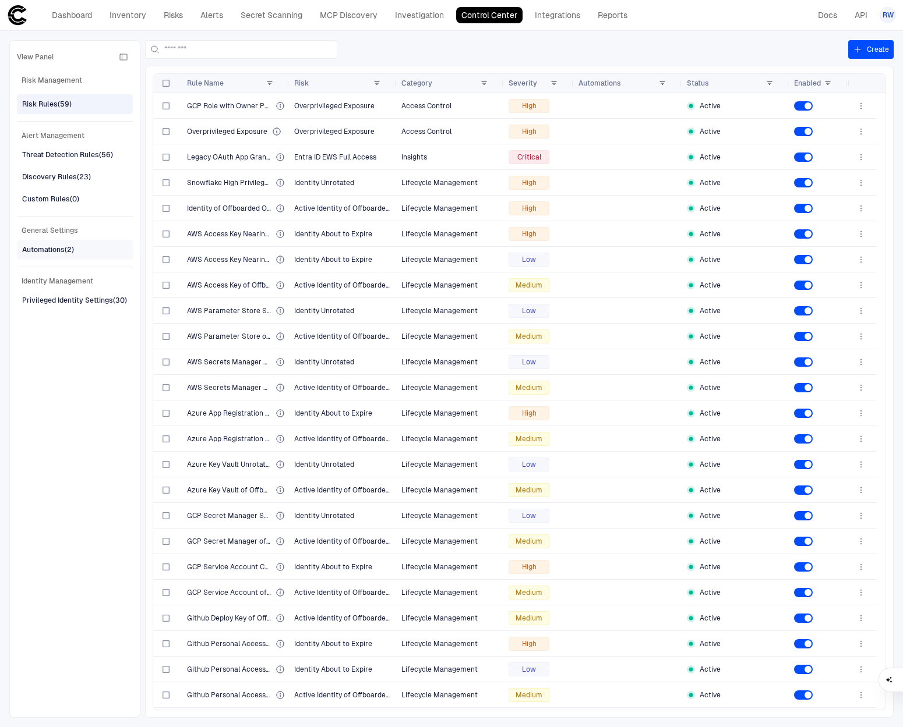
click at [60, 243] on span "Automations (2)" at bounding box center [48, 249] width 52 height 15
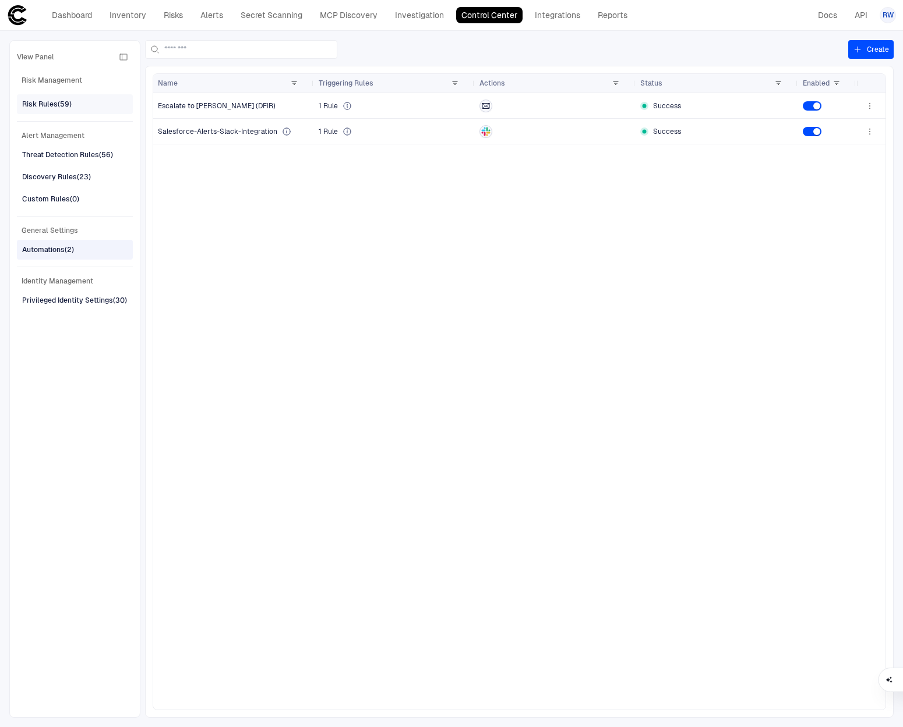
click at [78, 101] on div "Risk Rules (59)" at bounding box center [76, 104] width 108 height 19
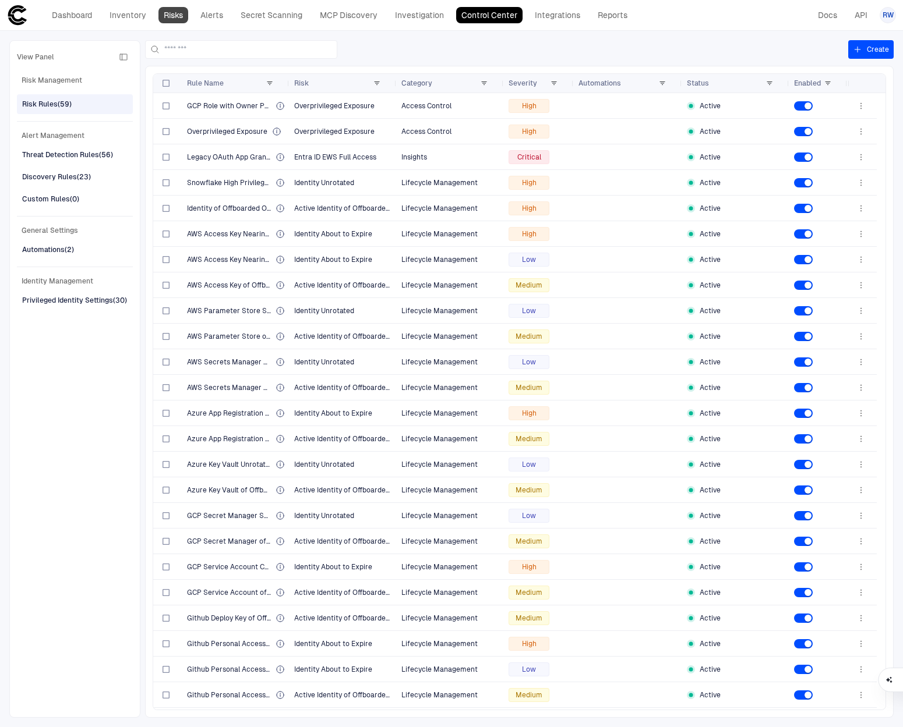
click at [172, 16] on link "Risks" at bounding box center [173, 15] width 30 height 16
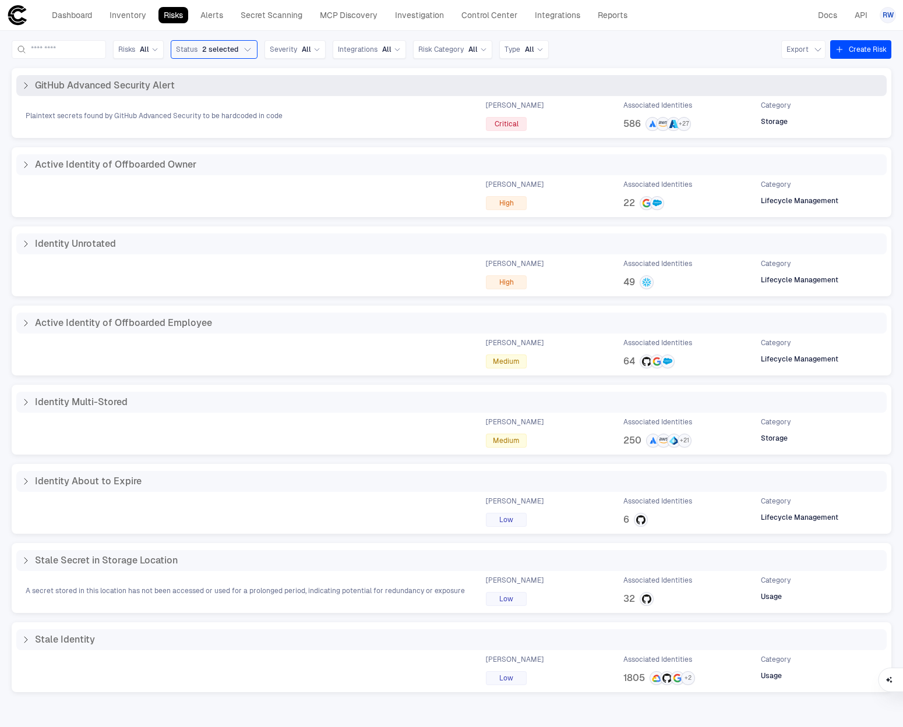
click at [349, 102] on div "Plaintext secrets found by GitHub Advanced Security to be hardcoded in code Max…" at bounding box center [451, 116] width 870 height 30
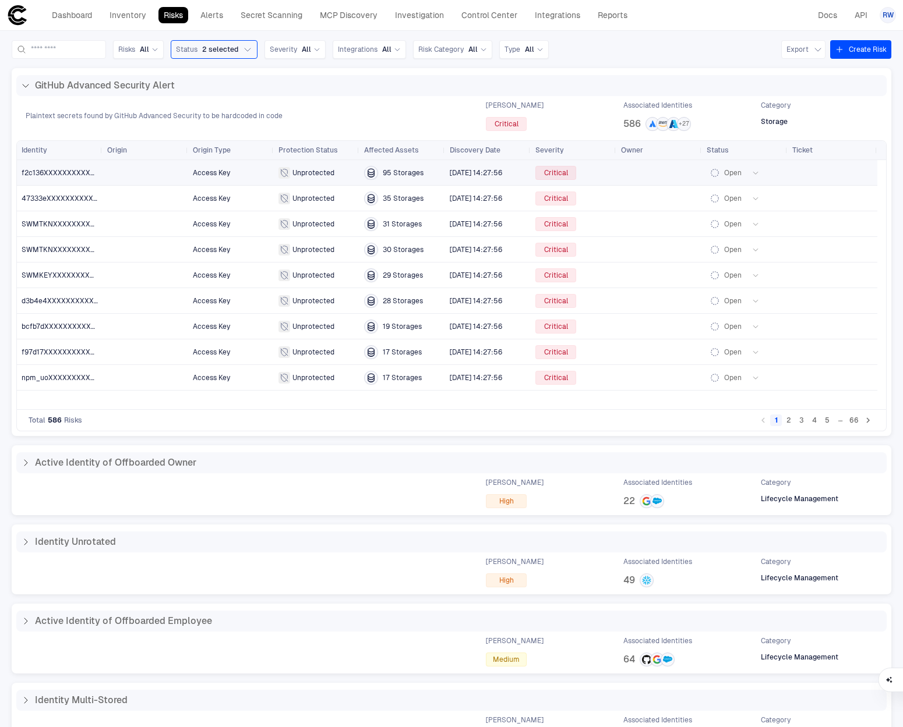
click at [10, 161] on div "Risks All Status 2 selected Severity All Integrations All Risk Category All Typ…" at bounding box center [451, 379] width 903 height 697
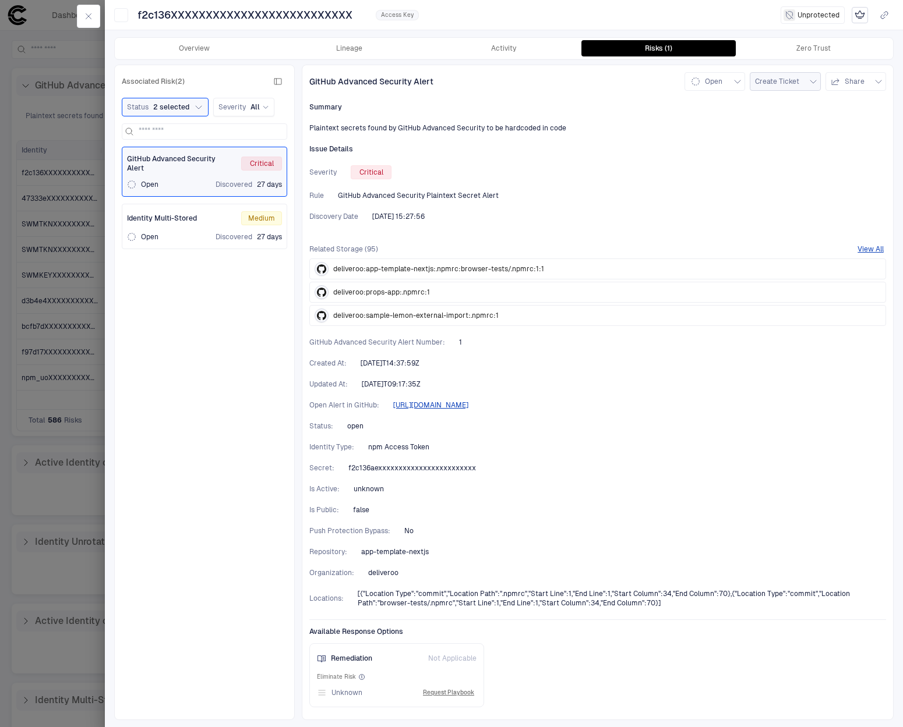
click at [801, 86] on button "Create Ticket" at bounding box center [785, 81] width 71 height 19
click at [736, 83] on div at bounding box center [451, 363] width 903 height 727
click at [739, 81] on icon "button" at bounding box center [737, 81] width 9 height 9
click at [96, 22] on div at bounding box center [451, 363] width 903 height 727
click at [91, 17] on icon "button" at bounding box center [88, 16] width 9 height 9
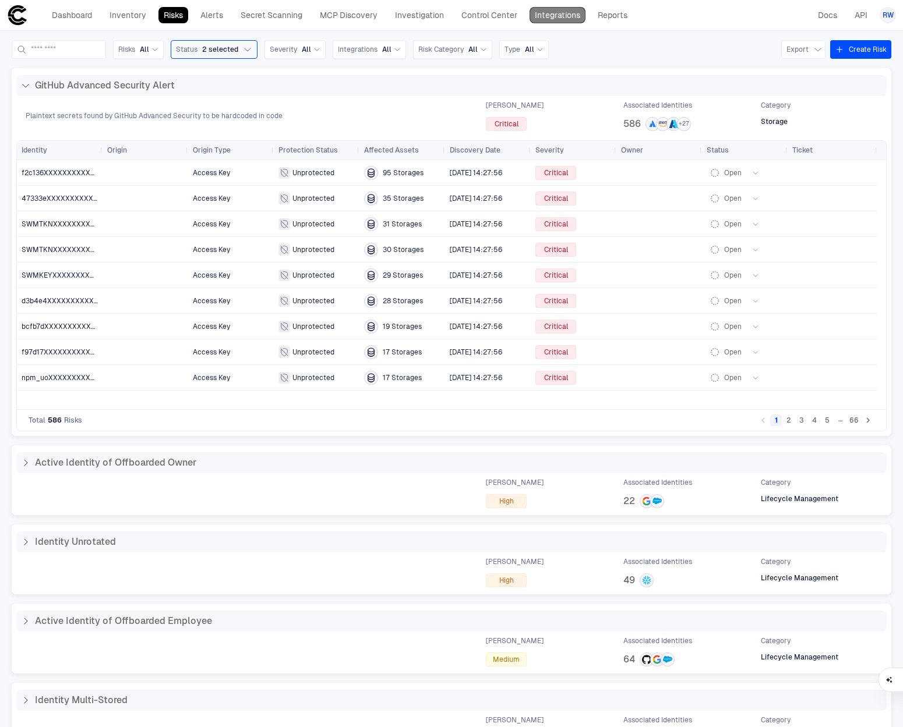
click at [541, 19] on link "Integrations" at bounding box center [557, 15] width 56 height 16
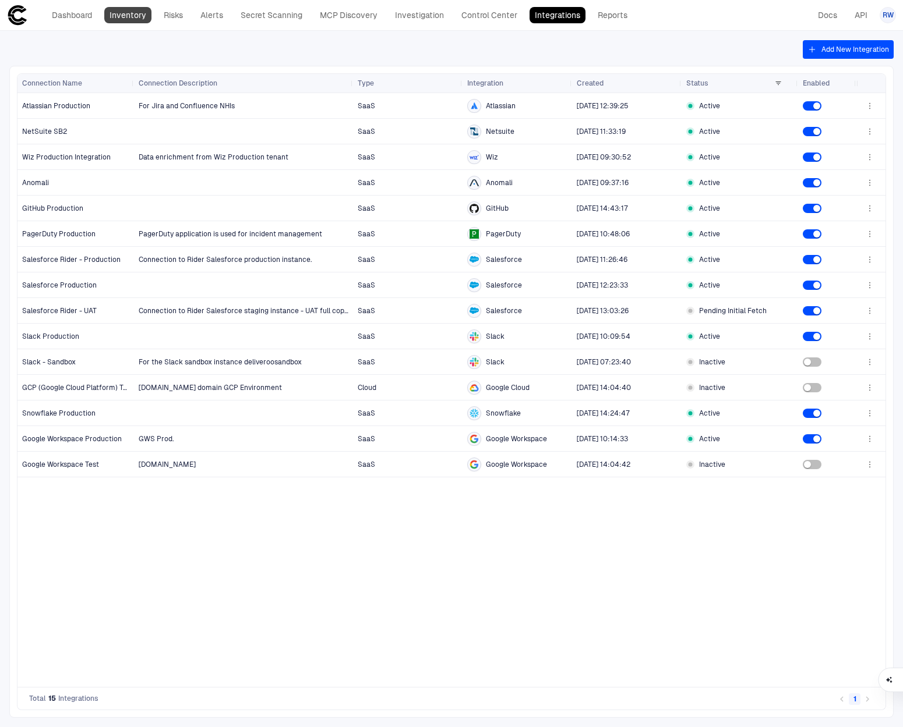
click at [133, 17] on link "Inventory" at bounding box center [127, 15] width 47 height 16
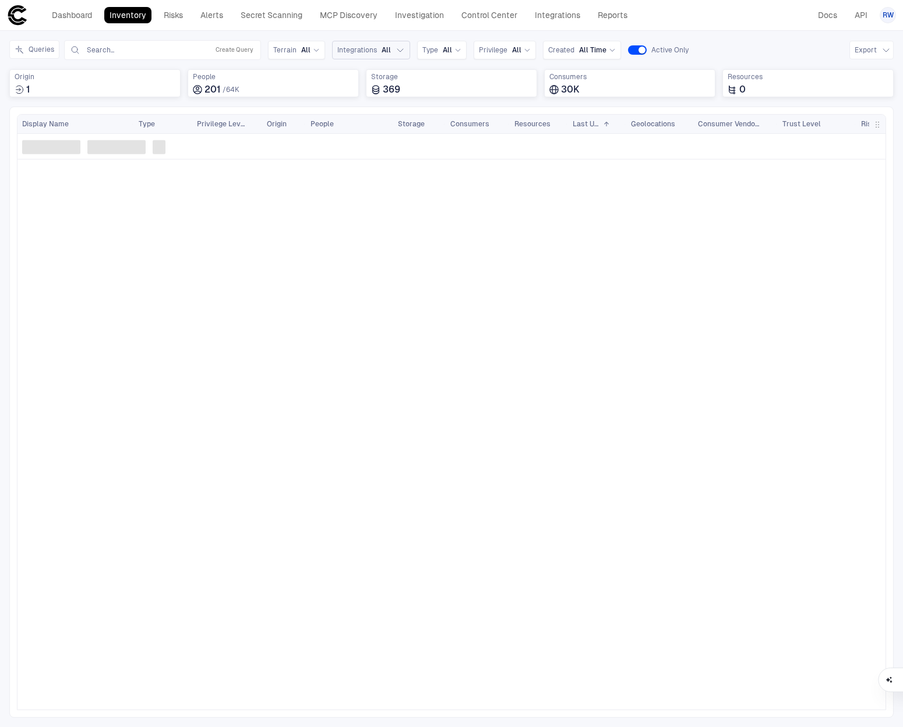
click at [395, 51] on icon "button" at bounding box center [399, 49] width 9 height 9
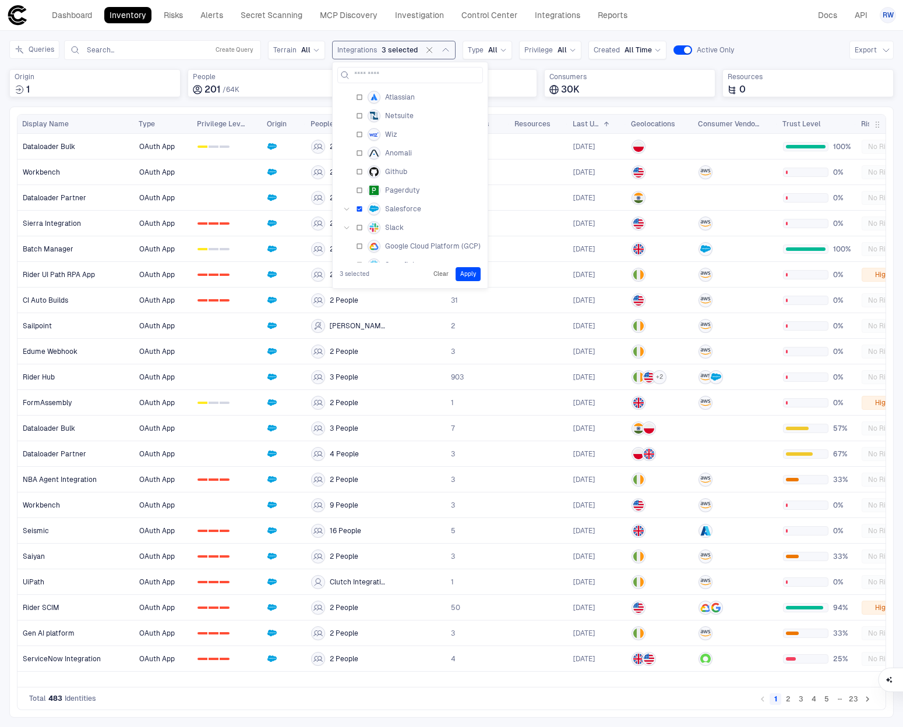
click at [466, 271] on button "Apply" at bounding box center [467, 274] width 25 height 14
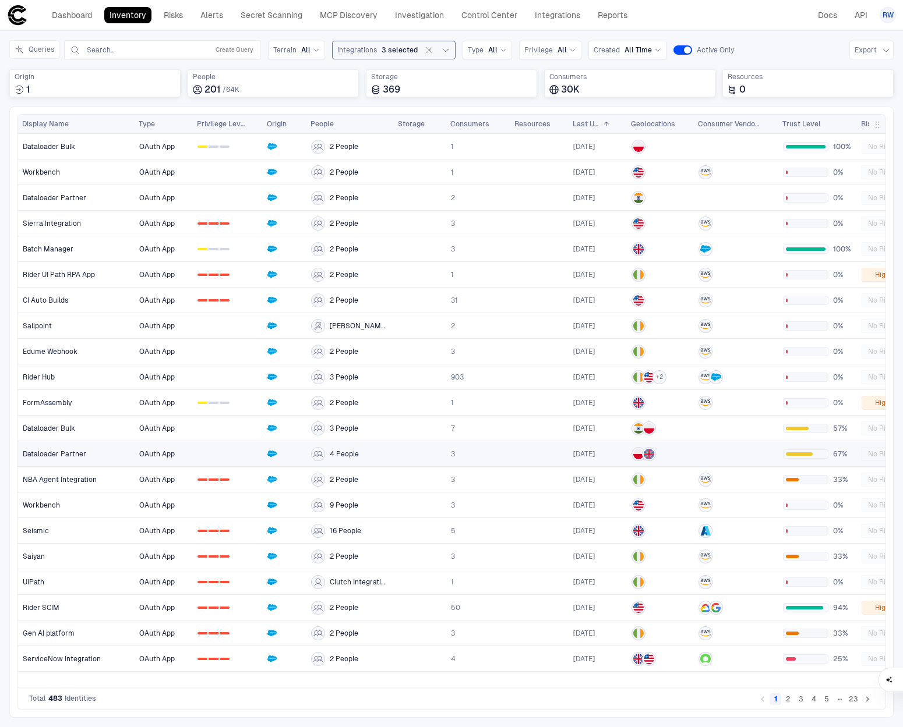
click at [118, 453] on link "Dataloader Partner" at bounding box center [76, 454] width 116 height 24
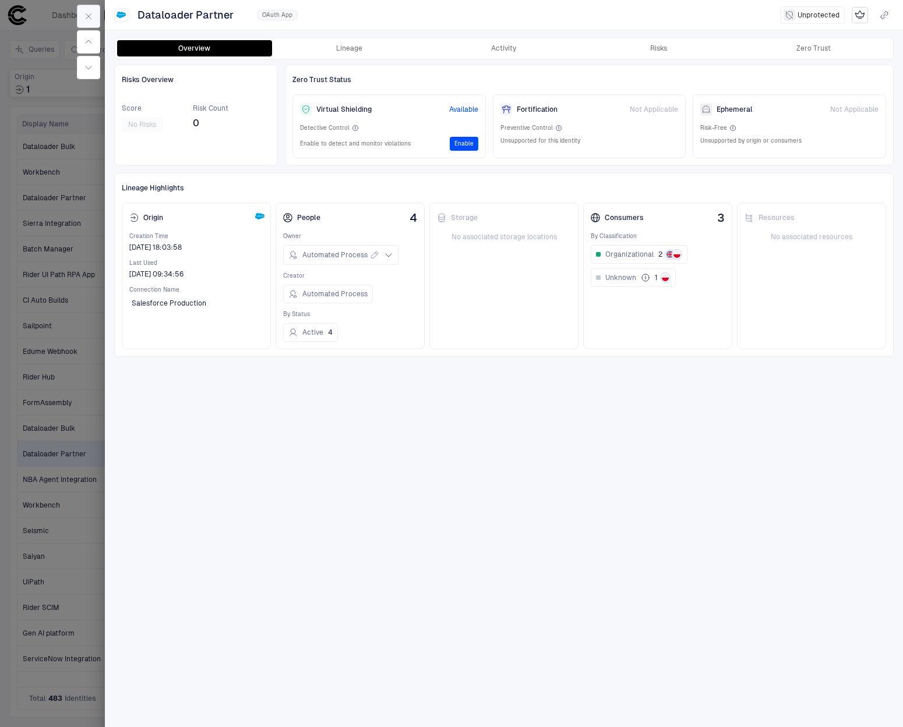
click at [82, 12] on button "button" at bounding box center [88, 16] width 23 height 23
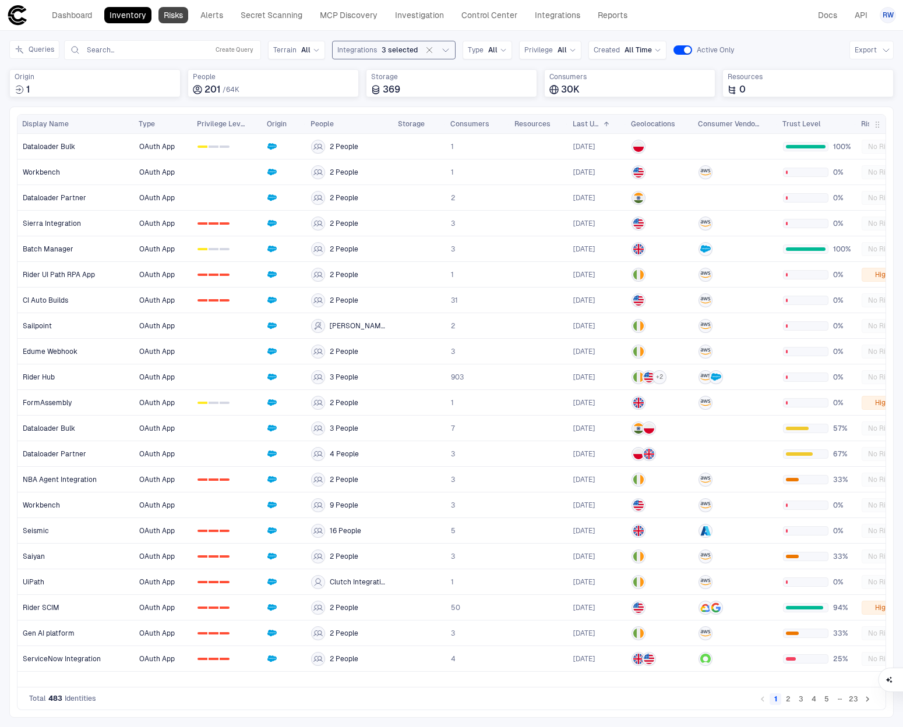
click at [170, 17] on link "Risks" at bounding box center [173, 15] width 30 height 16
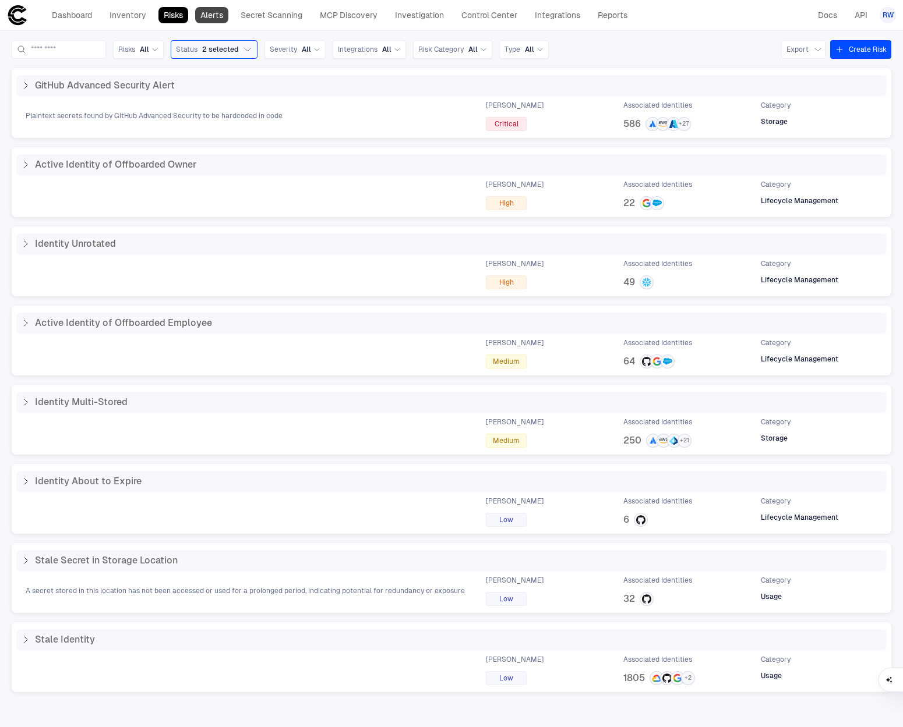
click at [214, 12] on link "Alerts" at bounding box center [211, 15] width 33 height 16
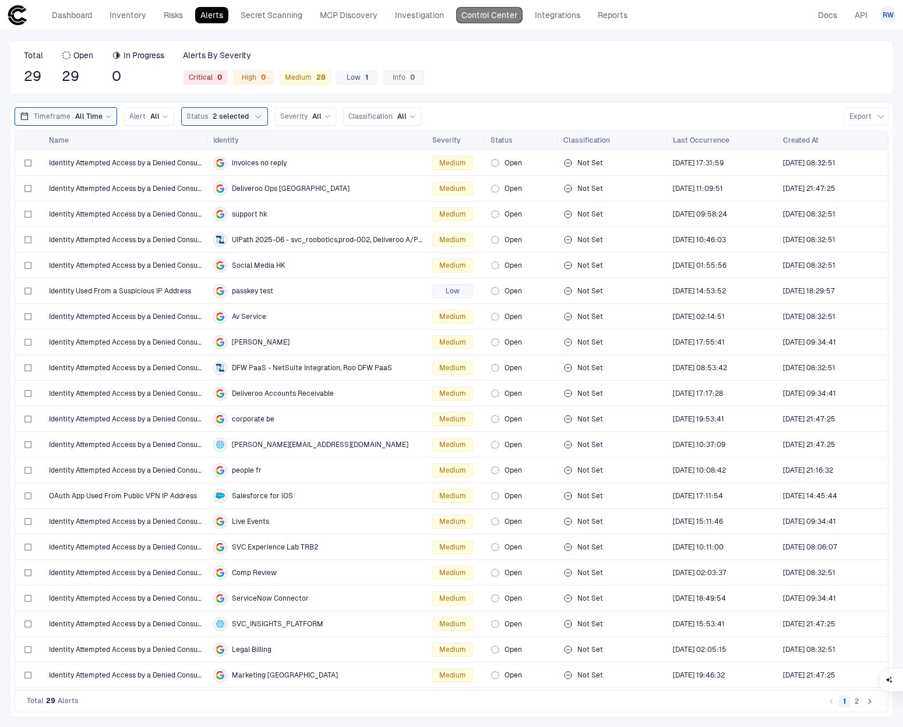
click at [510, 14] on link "Control Center" at bounding box center [489, 15] width 66 height 16
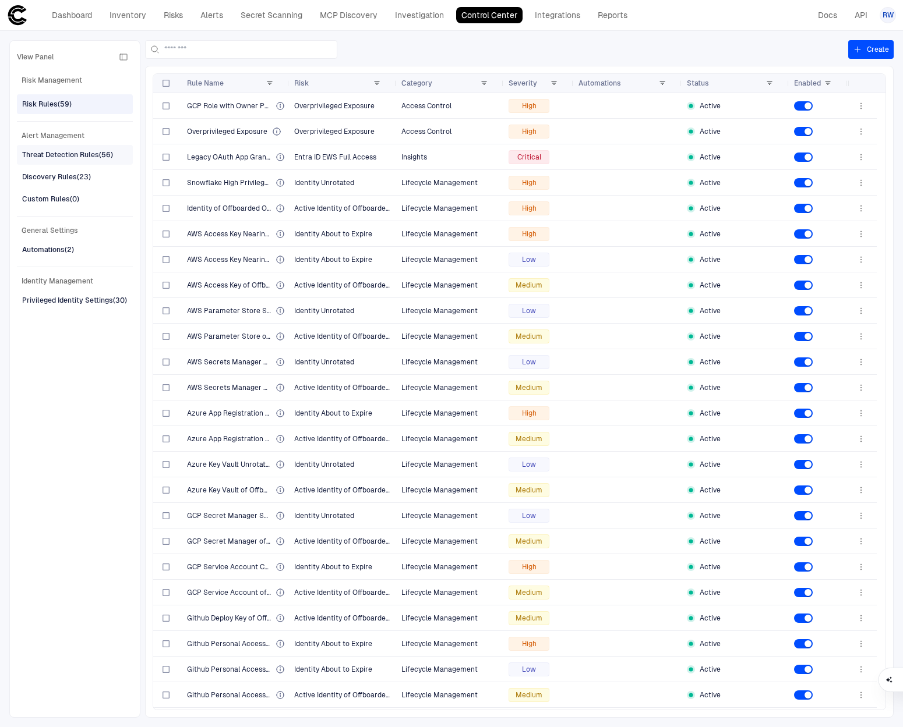
click at [75, 151] on div "Threat Detection Rules (56)" at bounding box center [67, 155] width 91 height 10
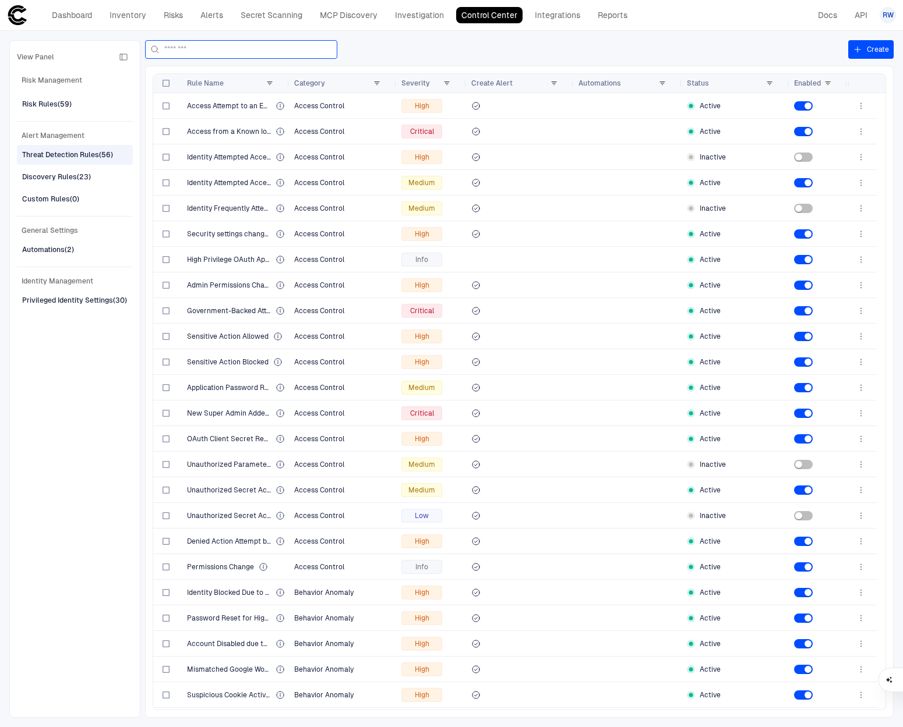
click at [197, 50] on input at bounding box center [248, 49] width 168 height 17
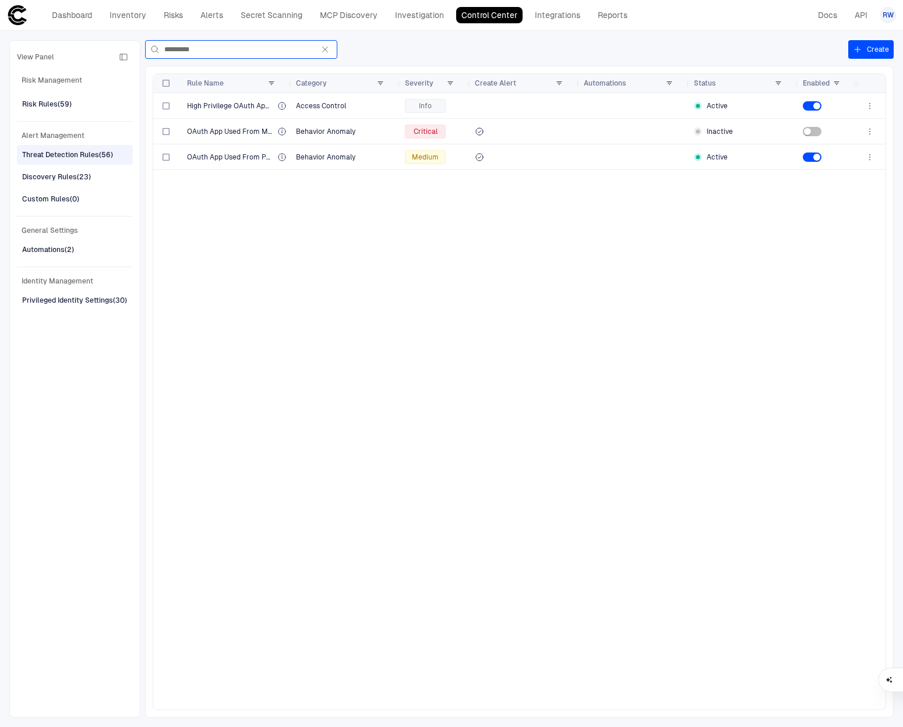
type input "*********"
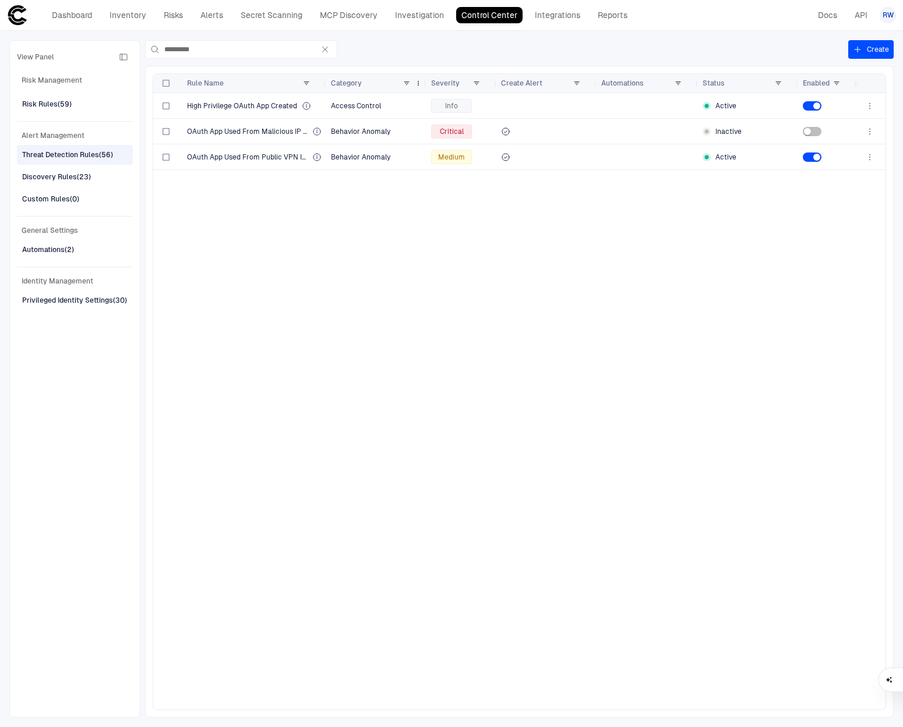
drag, startPoint x: 294, startPoint y: 82, endPoint x: 475, endPoint y: 78, distance: 181.2
click at [328, 80] on div at bounding box center [325, 83] width 5 height 19
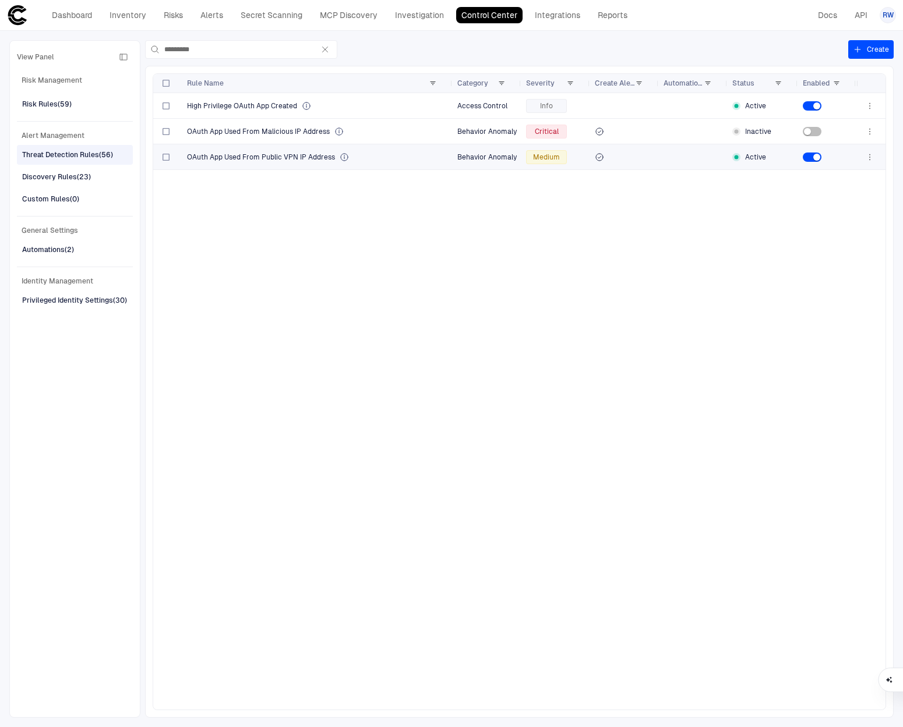
click at [871, 159] on icon "button" at bounding box center [869, 157] width 9 height 9
click at [853, 178] on li "Edit" at bounding box center [832, 183] width 78 height 19
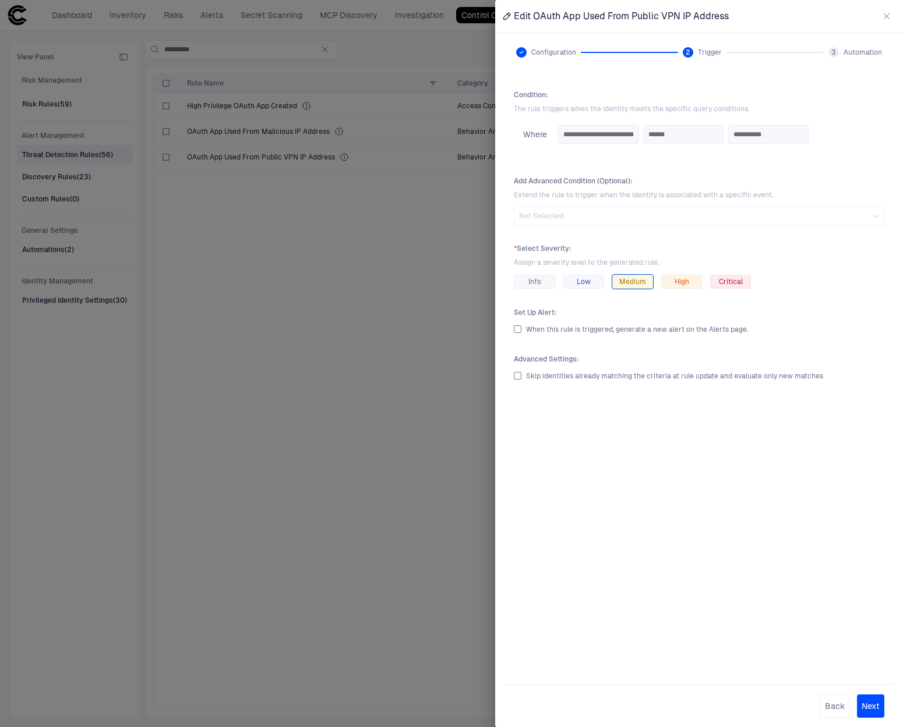
click at [891, 13] on button "button" at bounding box center [886, 16] width 19 height 19
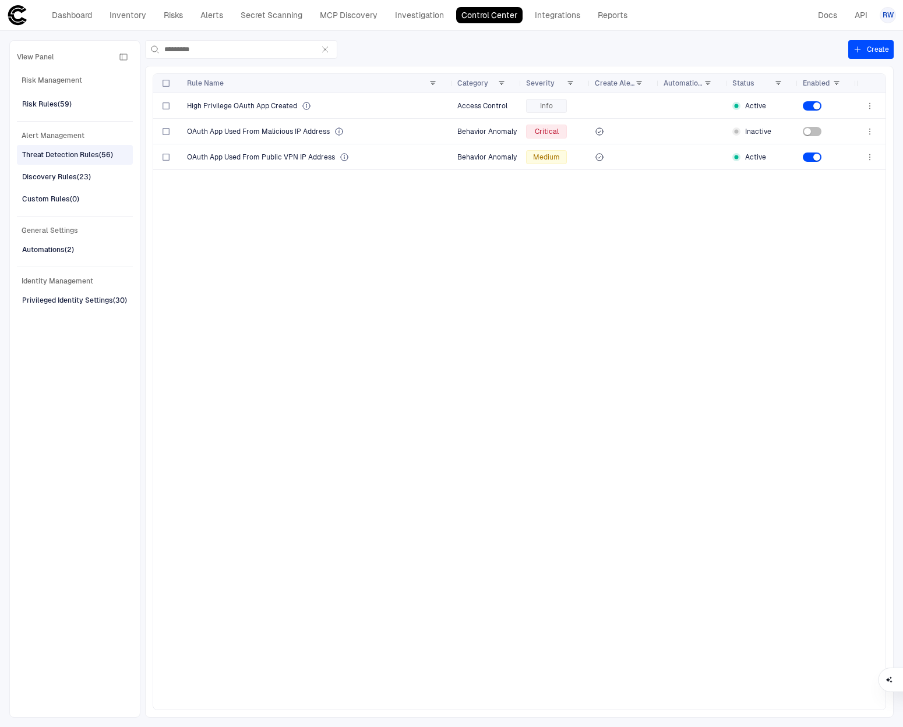
click at [874, 49] on button "Create" at bounding box center [870, 49] width 45 height 19
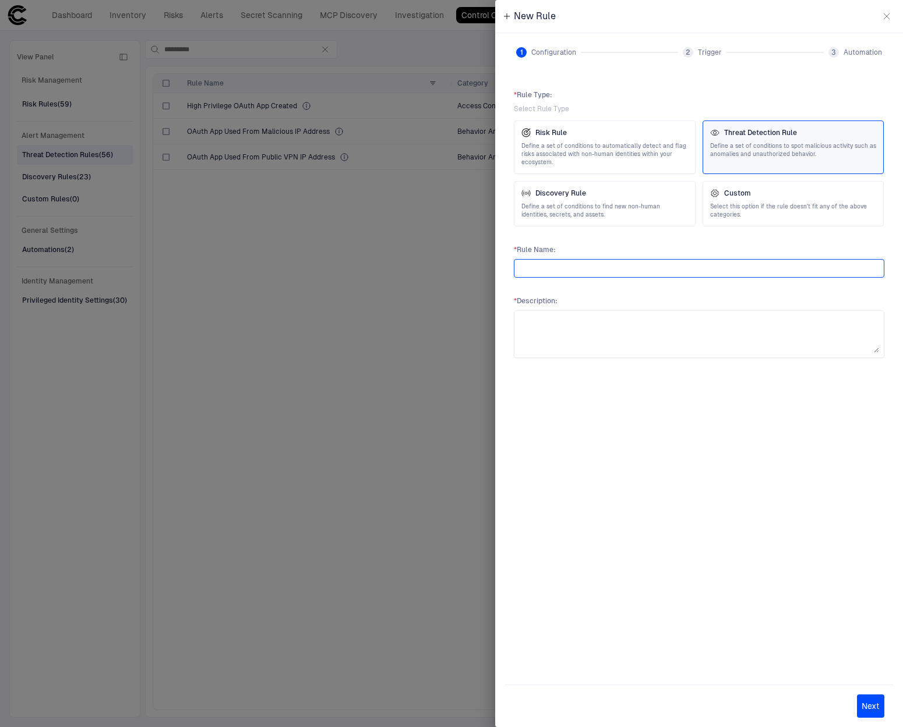
click at [633, 267] on input "text" at bounding box center [699, 268] width 360 height 17
type input "**********"
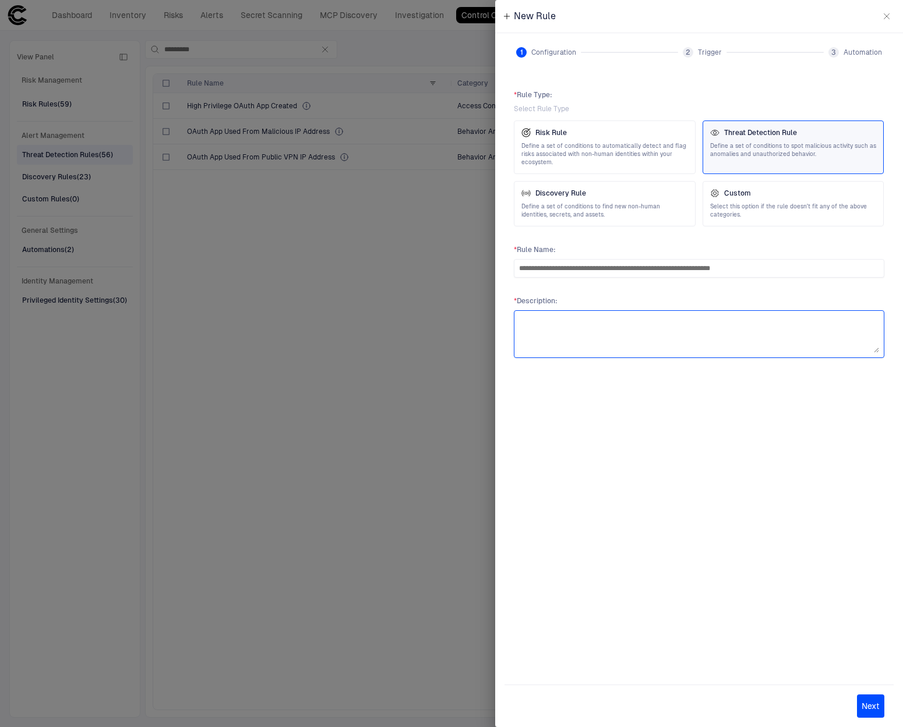
click at [603, 335] on textarea at bounding box center [699, 334] width 360 height 37
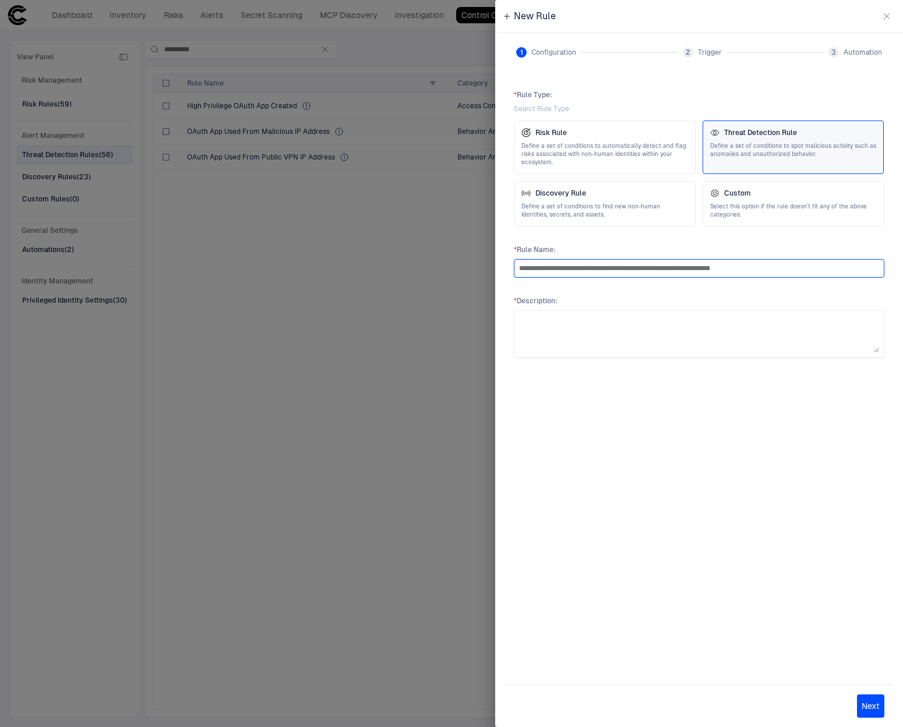
drag, startPoint x: 778, startPoint y: 271, endPoint x: 634, endPoint y: 271, distance: 143.9
click at [634, 271] on input "**********" at bounding box center [699, 268] width 360 height 17
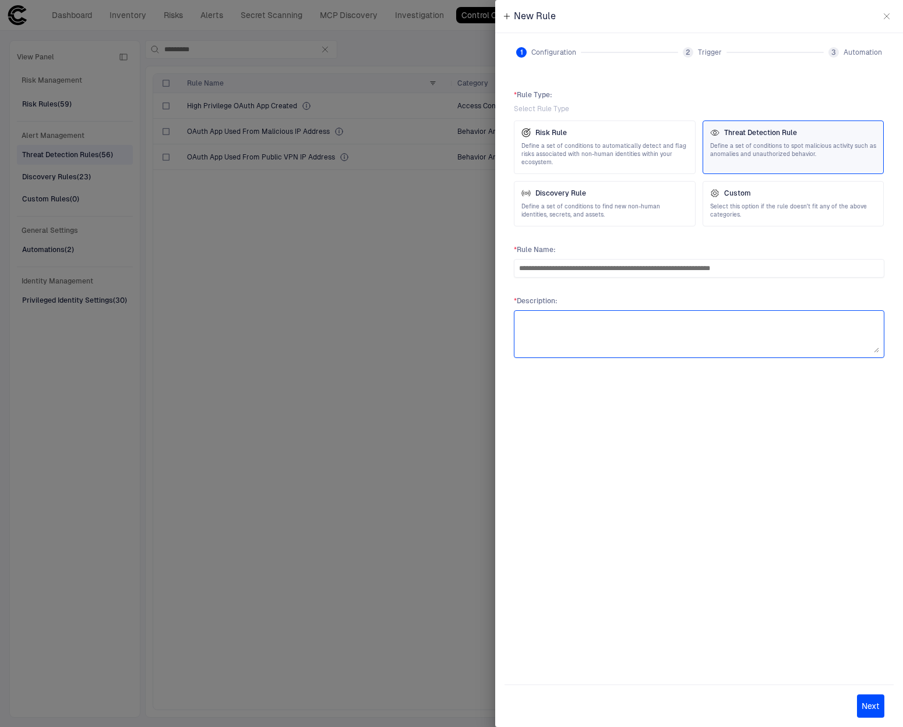
click at [614, 334] on textarea at bounding box center [699, 334] width 360 height 37
paste textarea "**********"
type textarea "**********"
click at [772, 490] on div "**********" at bounding box center [698, 373] width 389 height 585
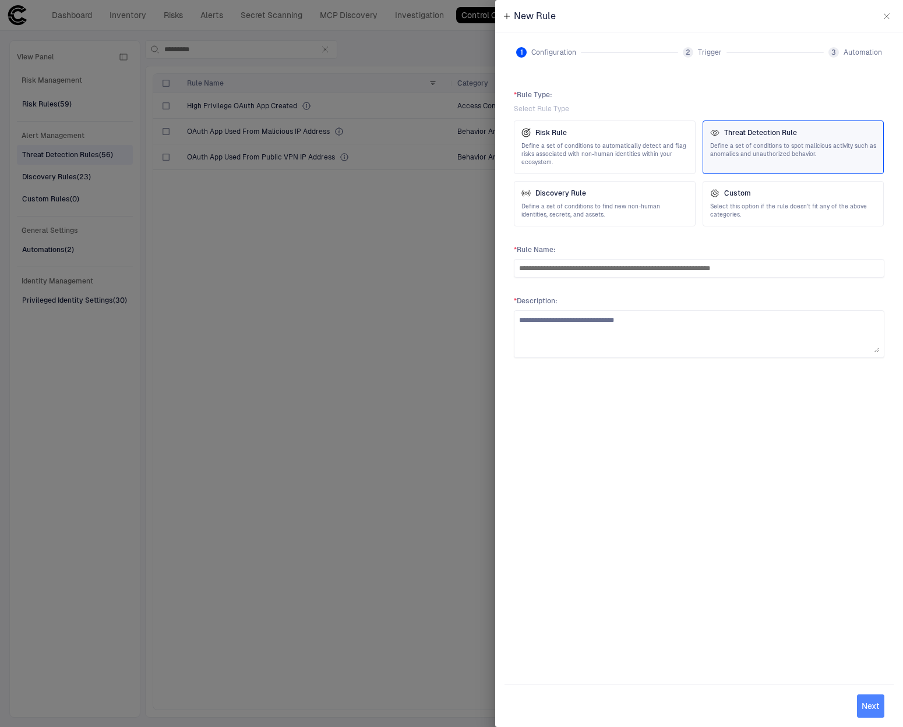
click at [872, 704] on button "Next" at bounding box center [870, 706] width 27 height 23
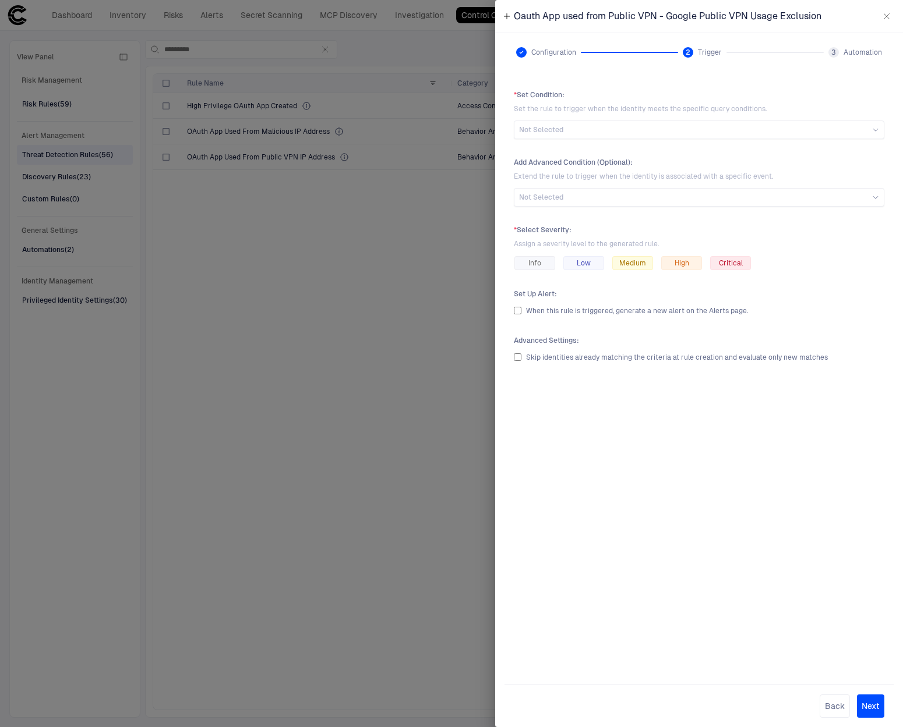
click at [649, 113] on span "Set the rule to trigger when the identity meets the specific query conditions." at bounding box center [699, 108] width 370 height 9
click at [647, 119] on div "* Set Condition : Set the rule to trigger when the identity meets the specific …" at bounding box center [699, 114] width 370 height 49
click at [652, 126] on div "Not Selected" at bounding box center [699, 129] width 360 height 9
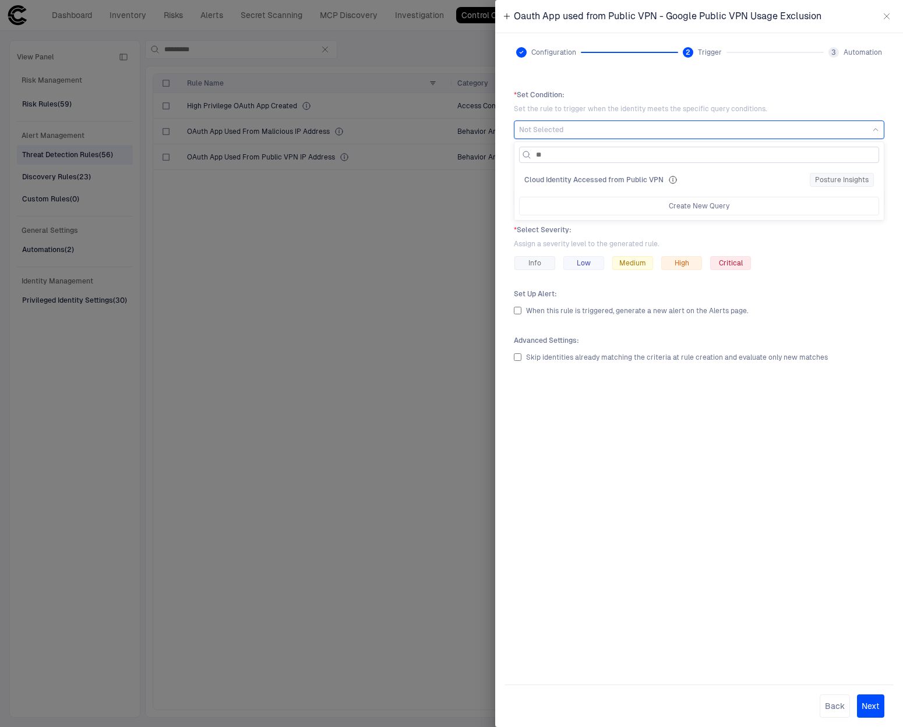
type input "***"
click at [655, 181] on span "Cloud Identity Accessed from Public VPN" at bounding box center [593, 179] width 139 height 9
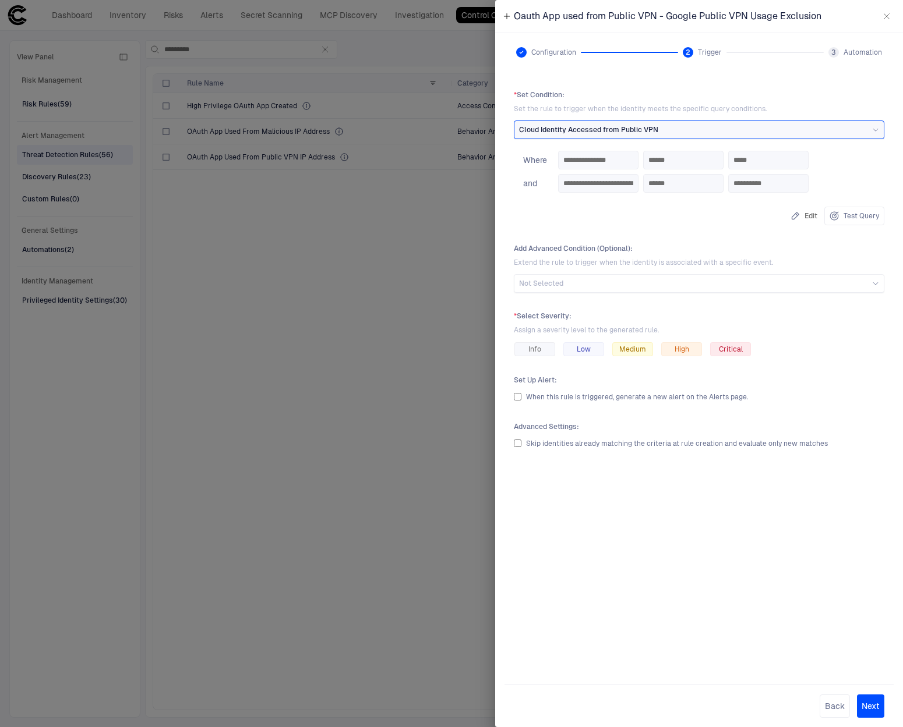
click at [803, 220] on button "Edit" at bounding box center [803, 216] width 31 height 19
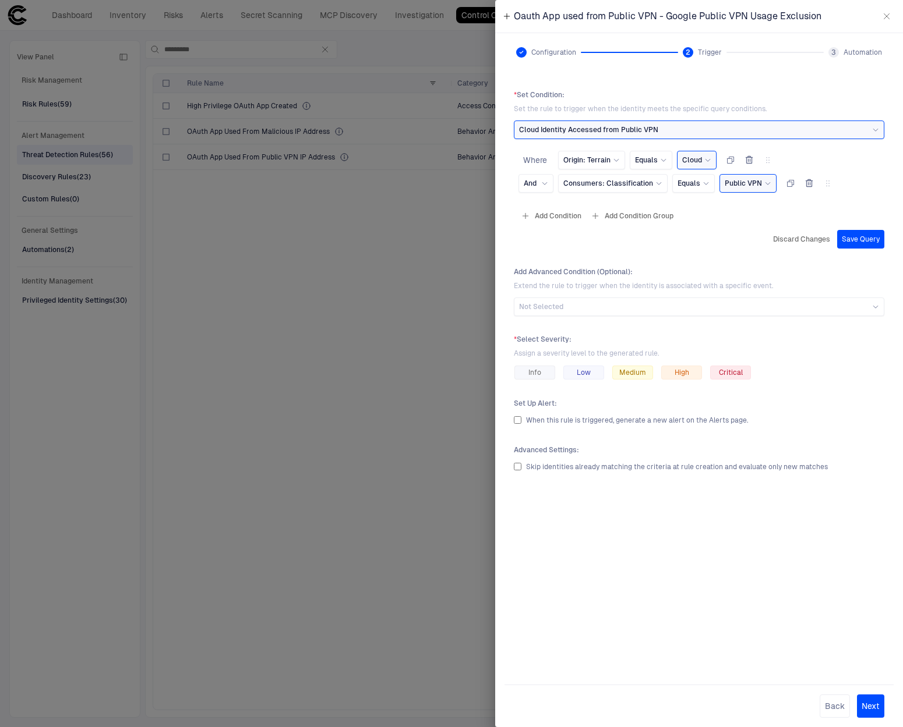
click at [754, 160] on button "button" at bounding box center [749, 160] width 19 height 19
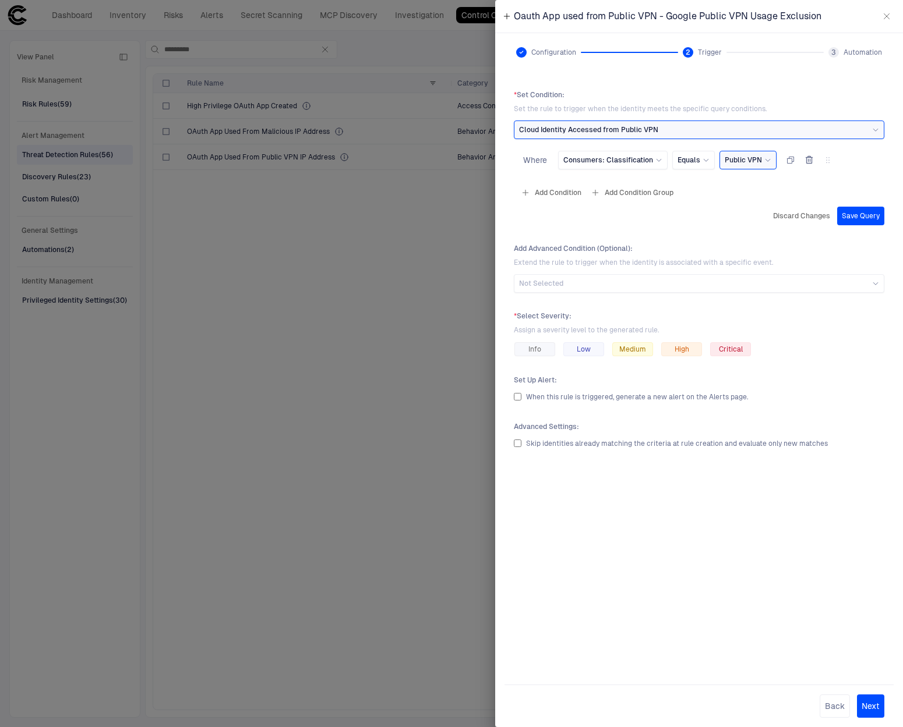
click at [564, 192] on button "Add Condition" at bounding box center [550, 192] width 65 height 19
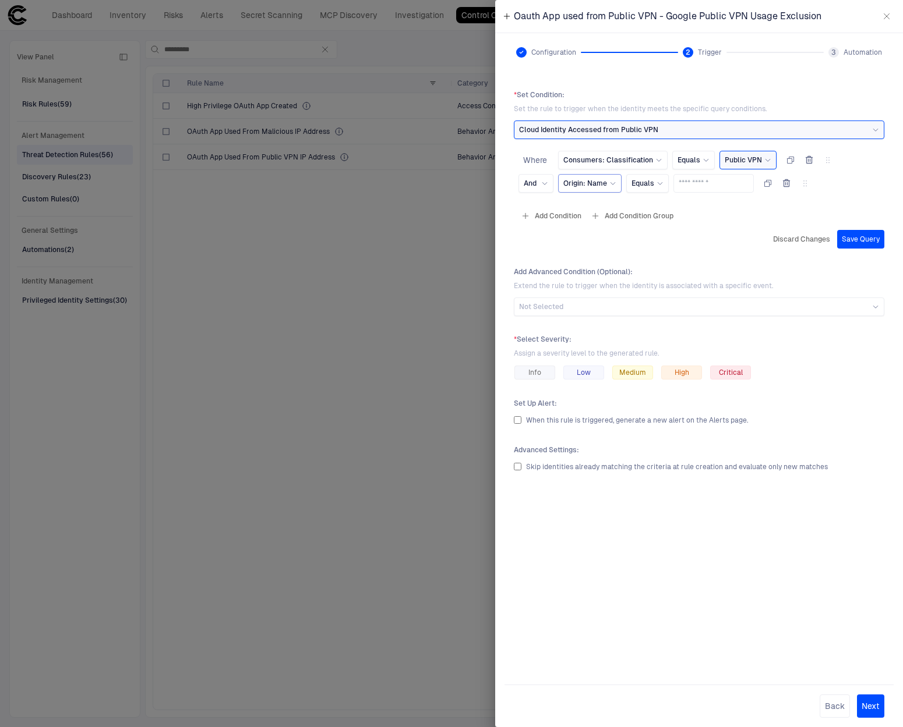
click at [592, 184] on span "Origin: Name" at bounding box center [585, 183] width 44 height 9
click at [659, 256] on div "Name" at bounding box center [645, 250] width 164 height 20
click at [626, 190] on div "Equals" at bounding box center [647, 183] width 43 height 19
click at [612, 188] on div "Origin: Name" at bounding box center [589, 183] width 53 height 9
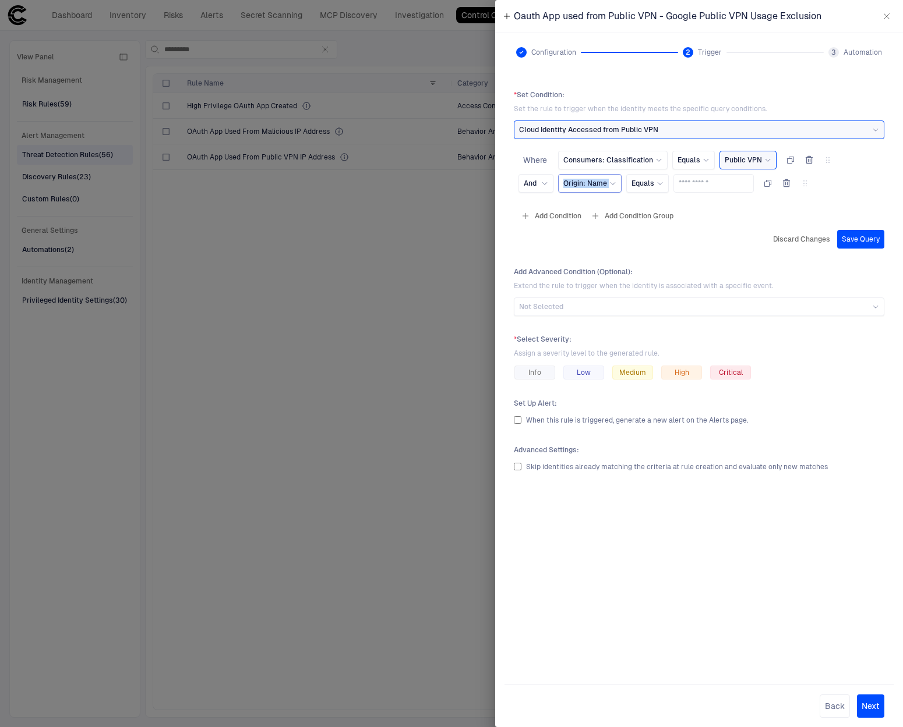
click at [612, 188] on div "Origin: Name" at bounding box center [589, 183] width 53 height 9
click at [610, 276] on div "Origin Name" at bounding box center [645, 271] width 154 height 9
click at [685, 186] on div "Equals" at bounding box center [669, 183] width 43 height 19
click at [691, 257] on span "Not Equals" at bounding box center [720, 253] width 125 height 9
click at [729, 179] on span "Select..." at bounding box center [726, 183] width 25 height 9
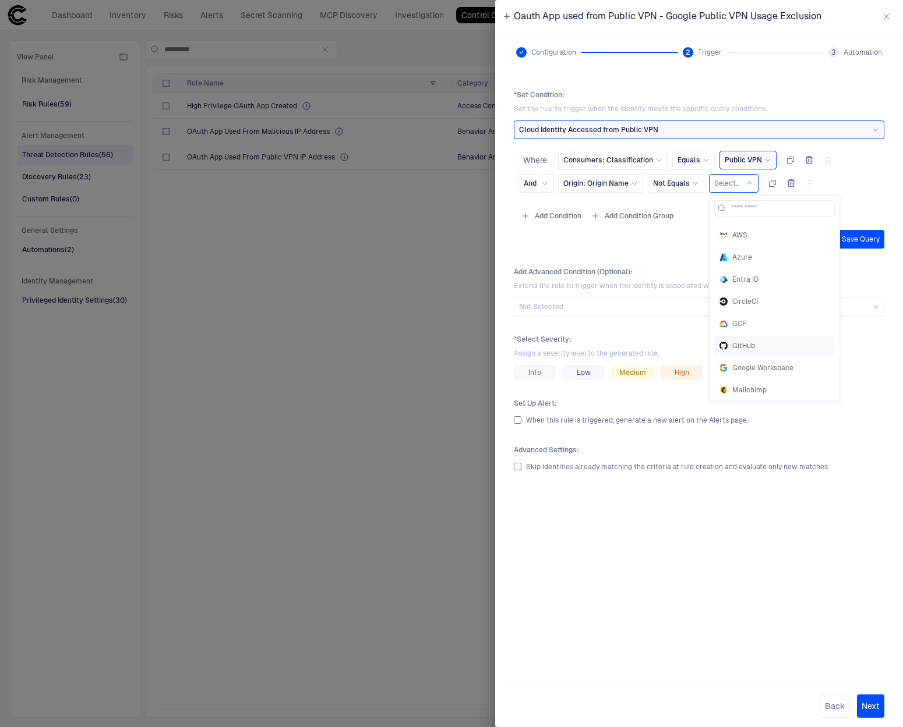
scroll to position [19, 0]
click at [768, 361] on div "Google Workspace" at bounding box center [774, 367] width 121 height 20
click at [774, 188] on div "Google Workspace" at bounding box center [752, 183] width 76 height 9
click at [673, 253] on div "* Set Condition : Set the rule to trigger when the identity meets the specific …" at bounding box center [698, 373] width 389 height 585
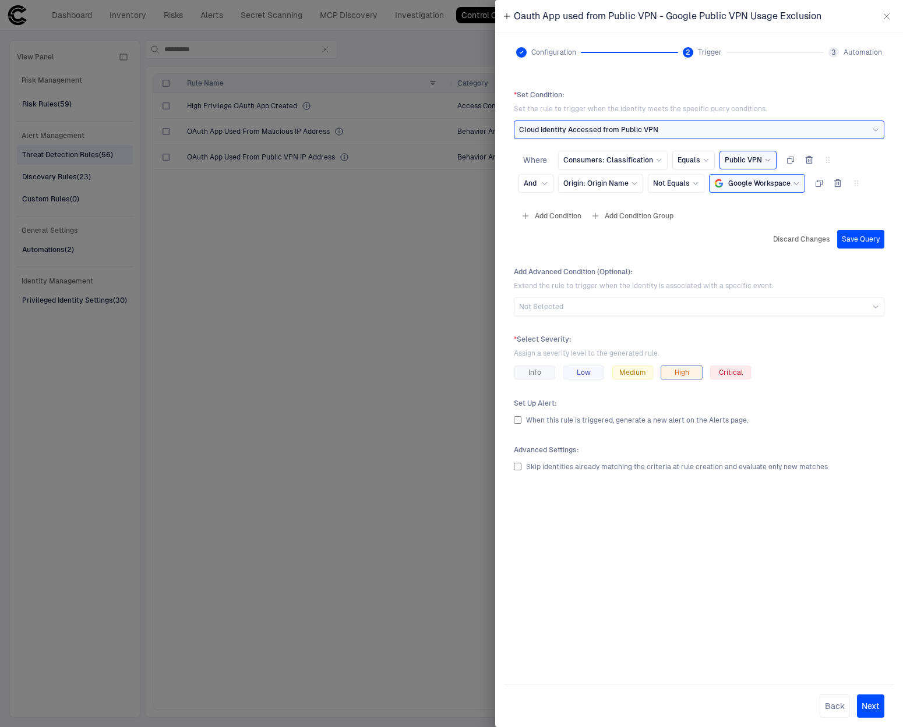
click at [679, 373] on span "High" at bounding box center [681, 372] width 15 height 9
click at [860, 238] on button "Save Query" at bounding box center [860, 239] width 47 height 19
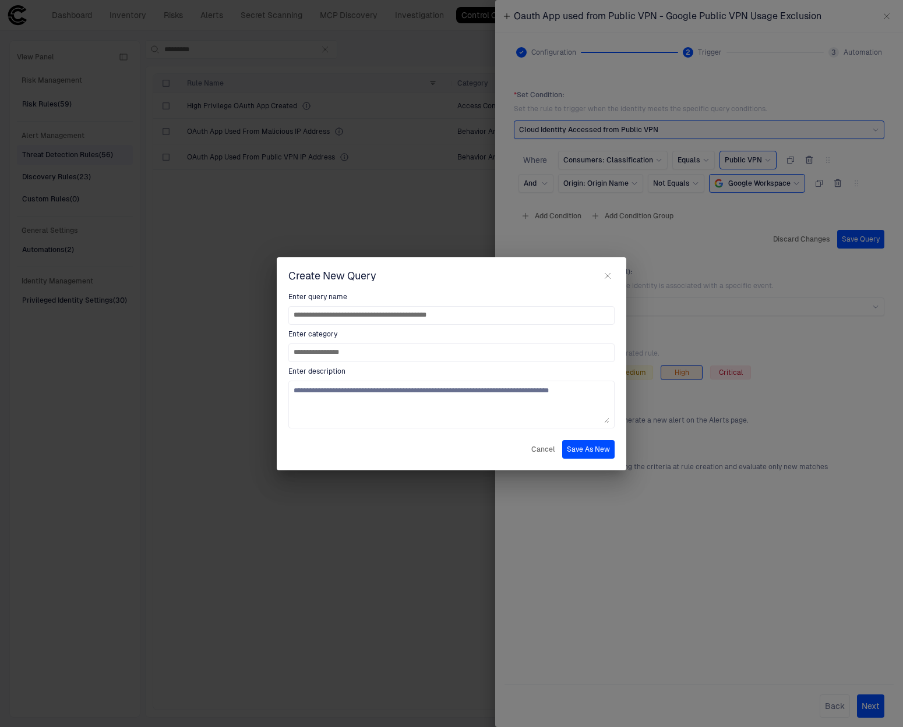
click at [612, 280] on button "button" at bounding box center [608, 276] width 14 height 14
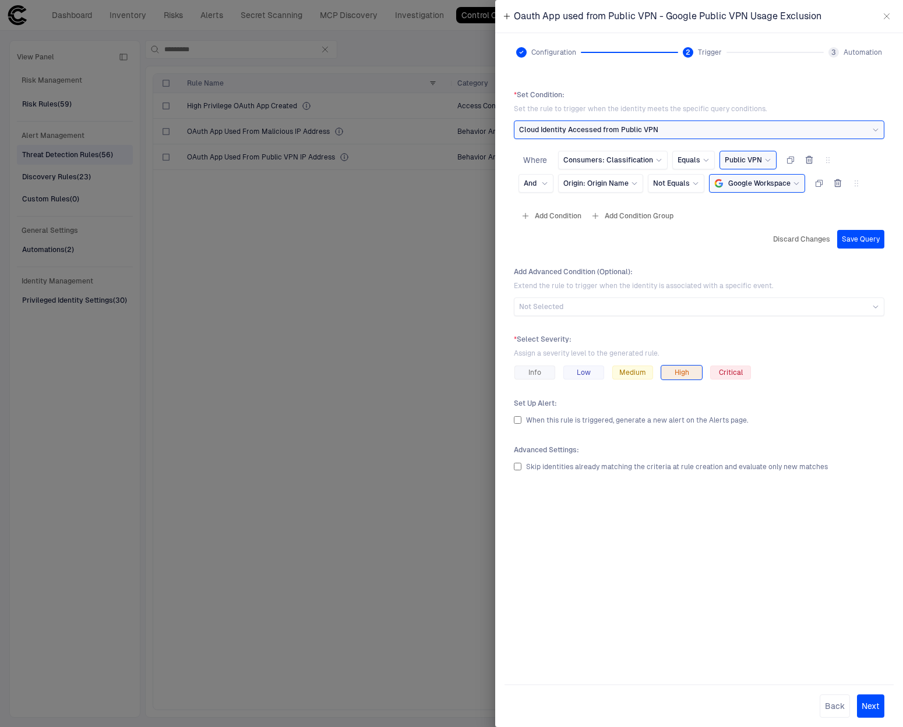
click at [852, 235] on button "Save Query" at bounding box center [860, 239] width 47 height 19
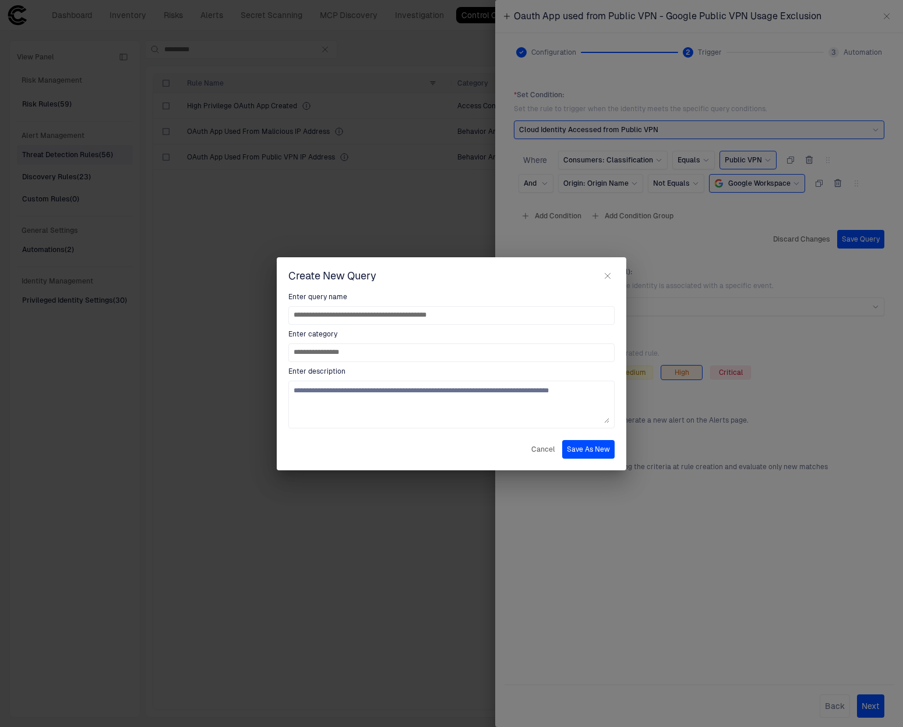
click at [601, 282] on button "button" at bounding box center [608, 276] width 14 height 14
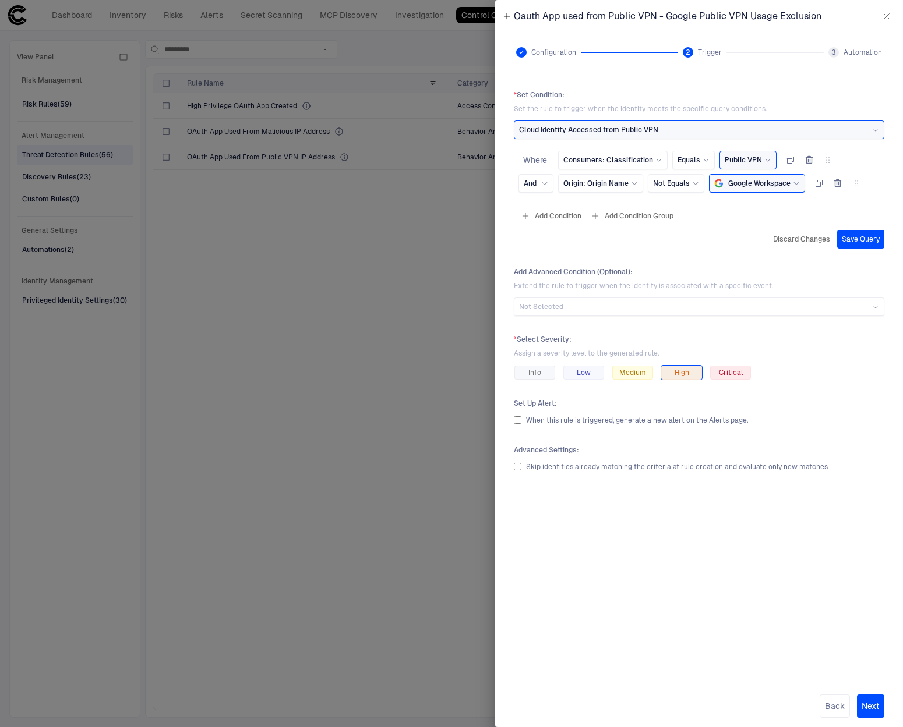
click at [891, 13] on button "button" at bounding box center [886, 16] width 19 height 19
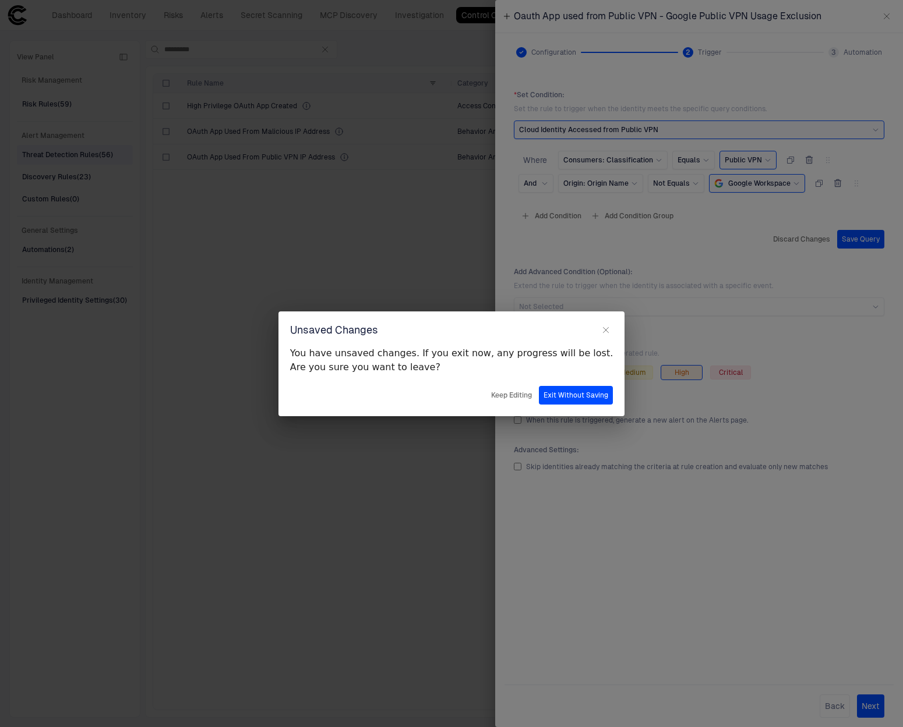
click at [557, 401] on button "Exit Without Saving" at bounding box center [576, 395] width 74 height 19
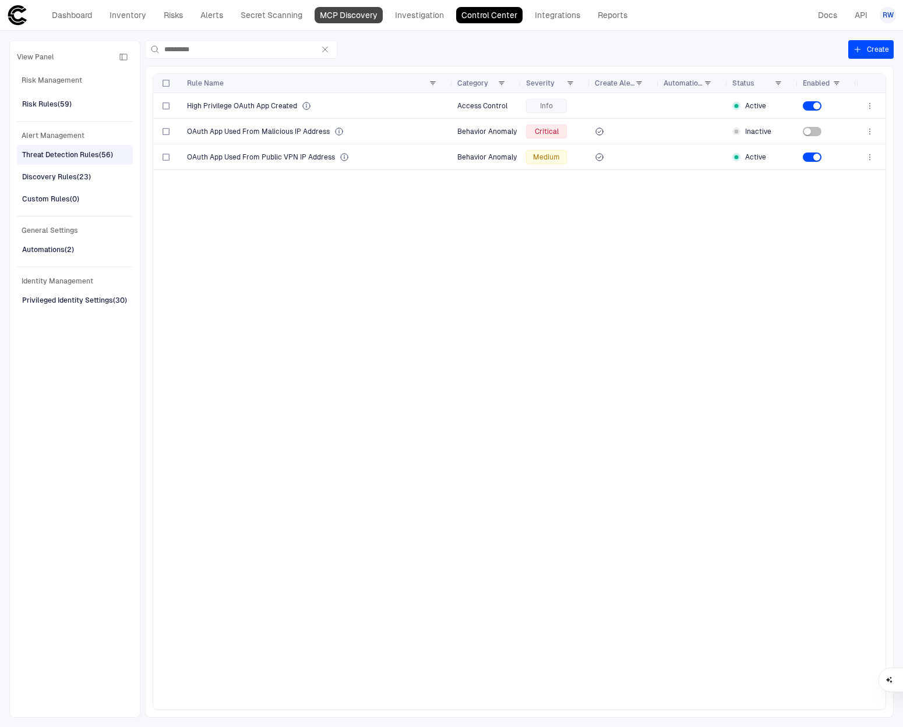
click at [344, 15] on link "MCP Discovery" at bounding box center [349, 15] width 68 height 16
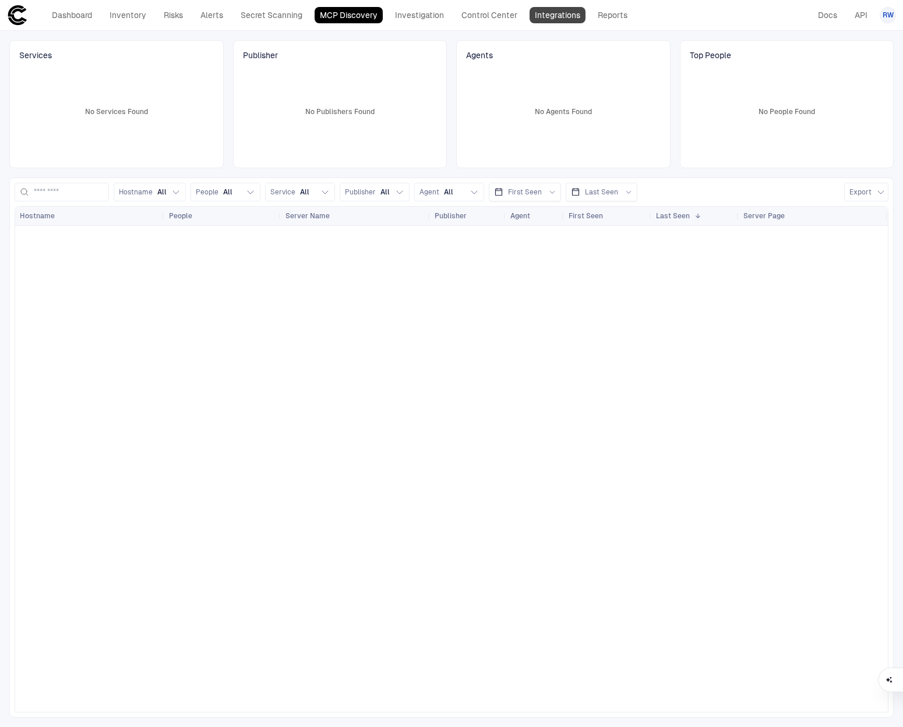
click at [546, 17] on link "Integrations" at bounding box center [557, 15] width 56 height 16
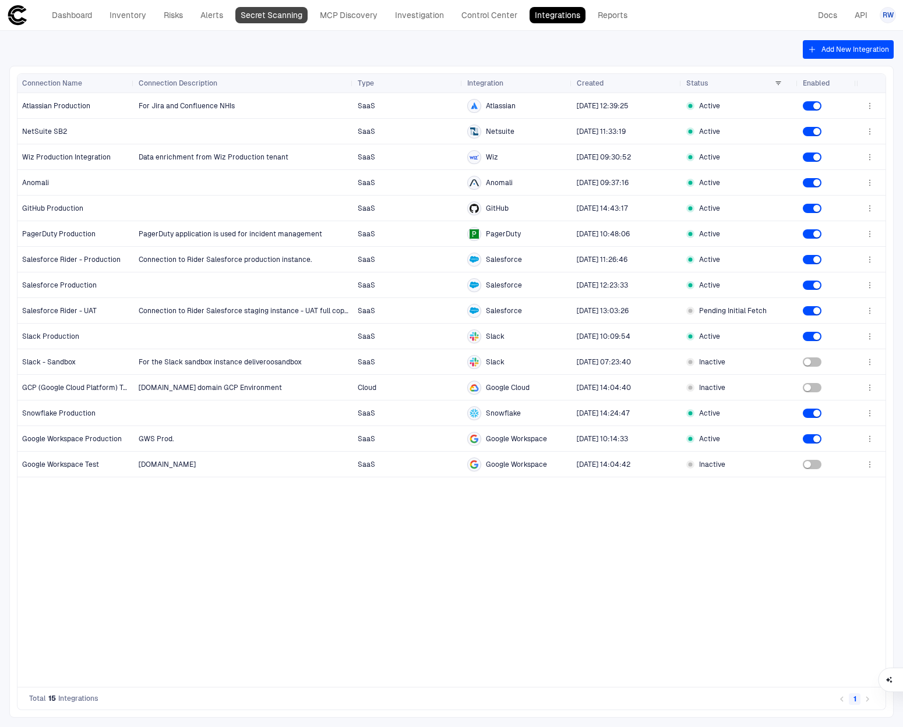
click at [277, 20] on link "Secret Scanning" at bounding box center [271, 15] width 72 height 16
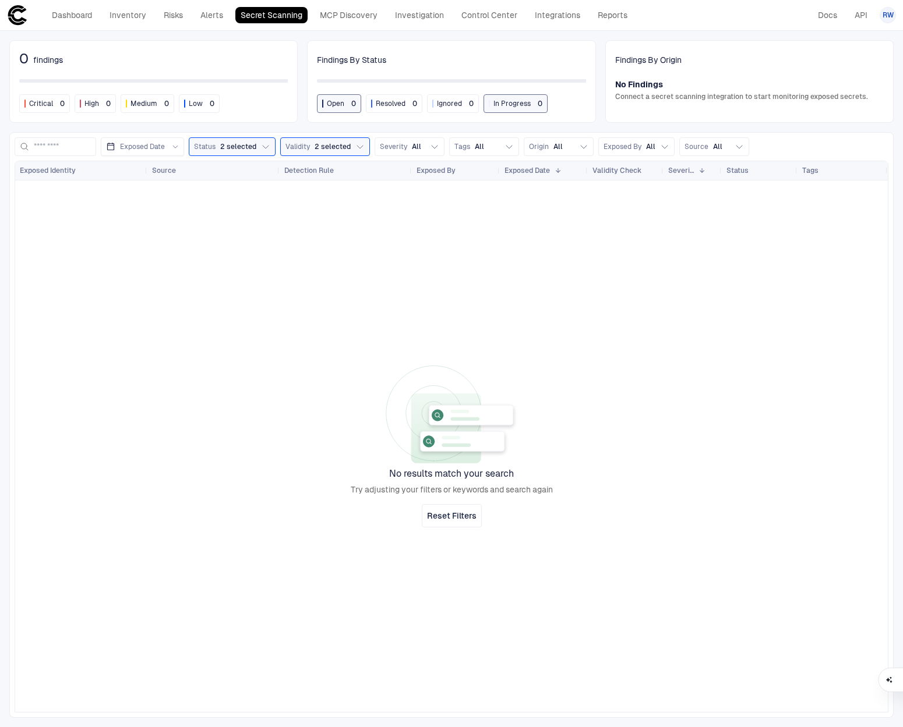
click at [274, 143] on div "Status 2 selected" at bounding box center [232, 146] width 87 height 19
click at [257, 148] on button "Status 2 selected" at bounding box center [232, 146] width 87 height 19
click at [302, 101] on div "0 findings Critical 0 High 0 Medium 0 Low 0 Findings By Status Open 0 Resolved …" at bounding box center [451, 81] width 884 height 83
click at [300, 100] on div "0 findings Critical 0 High 0 Medium 0 Low 0 Findings By Status Open 0 Resolved …" at bounding box center [451, 81] width 884 height 83
click at [835, 12] on link "Docs" at bounding box center [828, 15] width 30 height 16
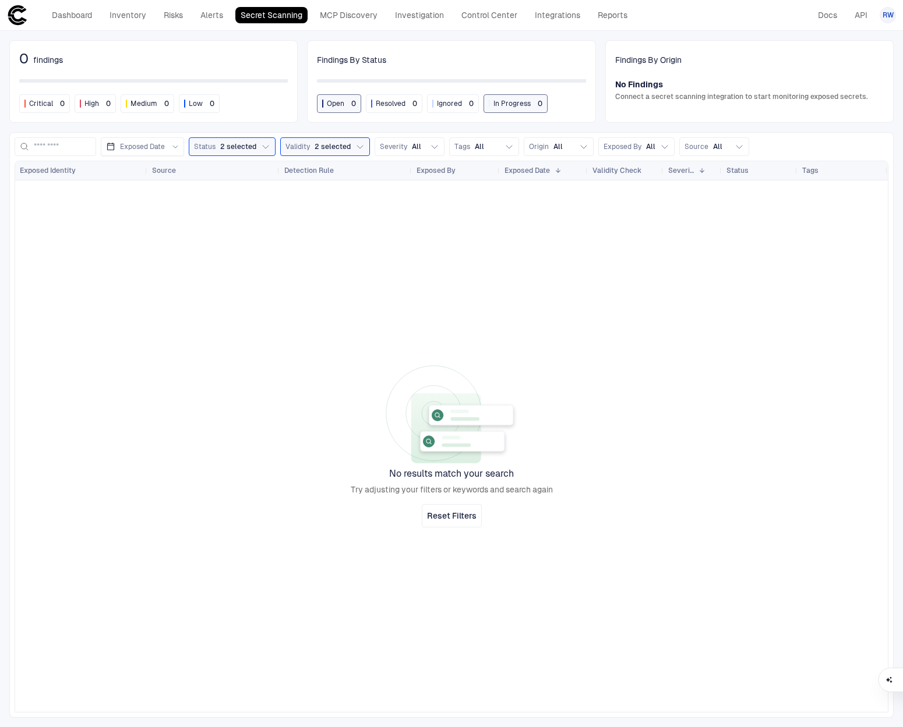
click at [886, 14] on span "RW" at bounding box center [887, 14] width 11 height 9
click at [834, 72] on span "Admin Settings" at bounding box center [831, 74] width 50 height 9
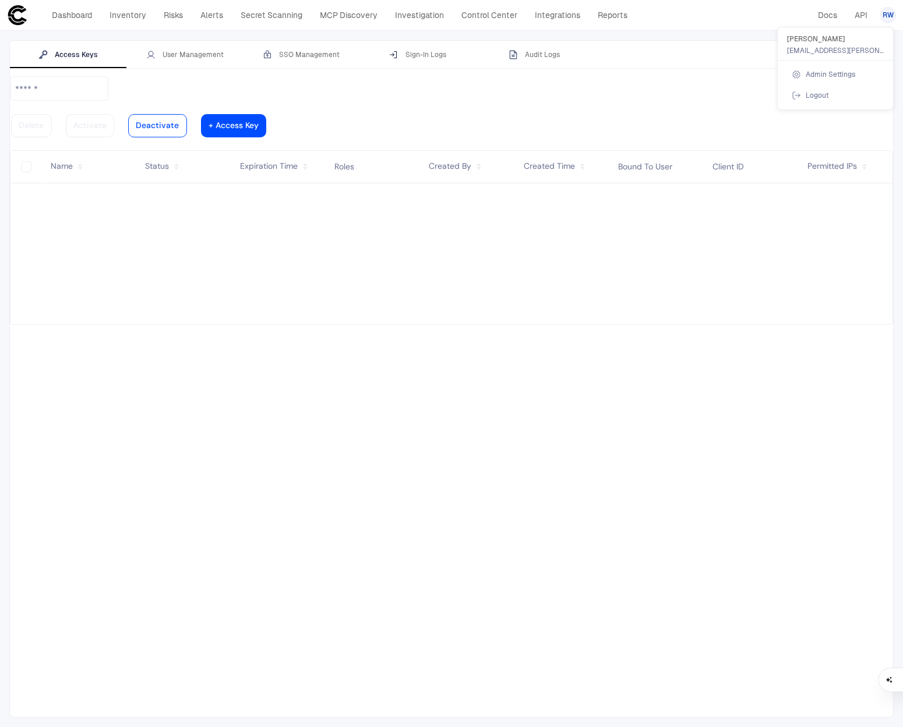
click at [209, 53] on div at bounding box center [451, 363] width 903 height 727
click at [192, 54] on div "User Management" at bounding box center [184, 54] width 77 height 9
